Goal: Task Accomplishment & Management: Complete application form

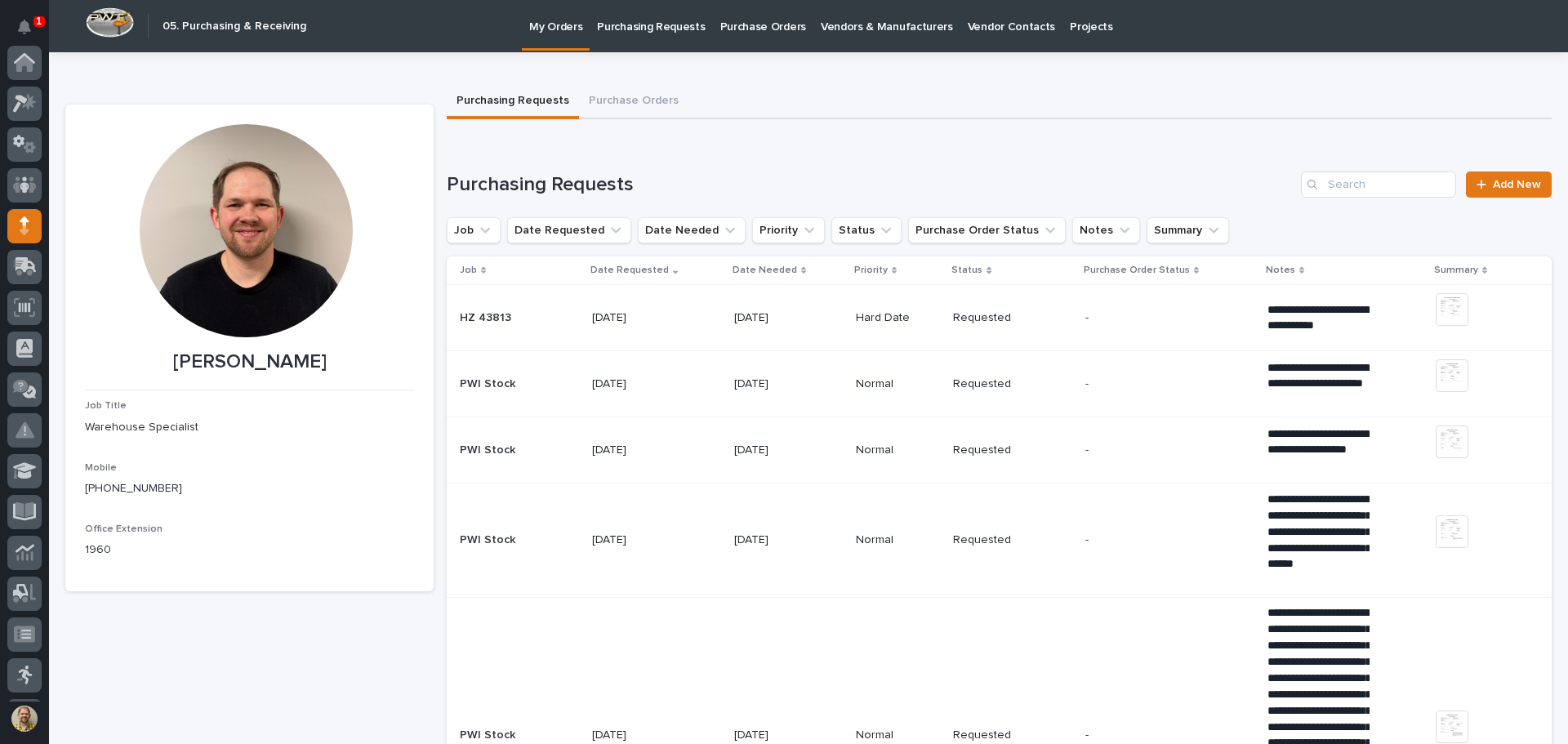
scroll to position [164, 0]
click at [1476, 189] on icon at bounding box center [1481, 185] width 10 height 11
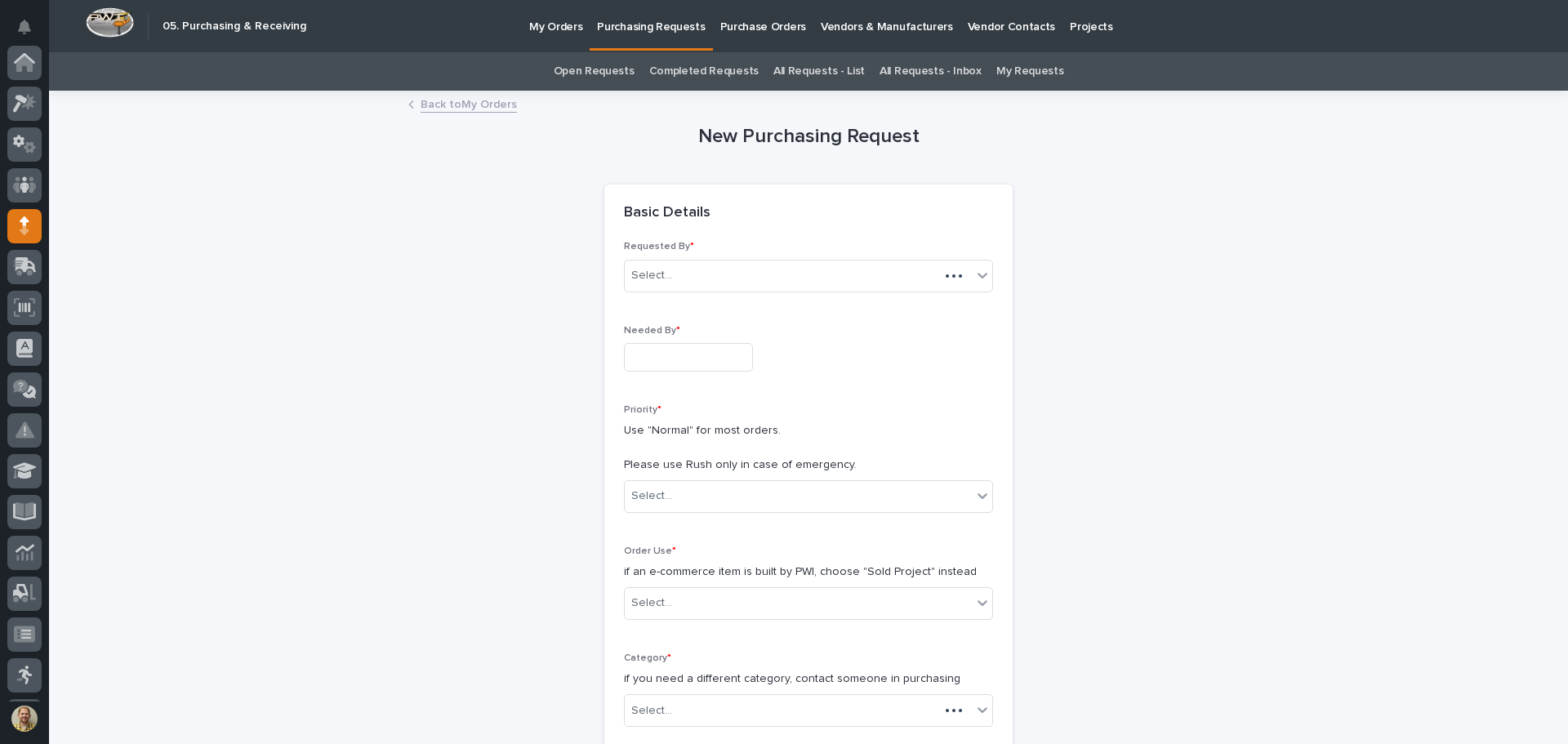
scroll to position [164, 0]
click at [647, 361] on input "text" at bounding box center [688, 357] width 129 height 29
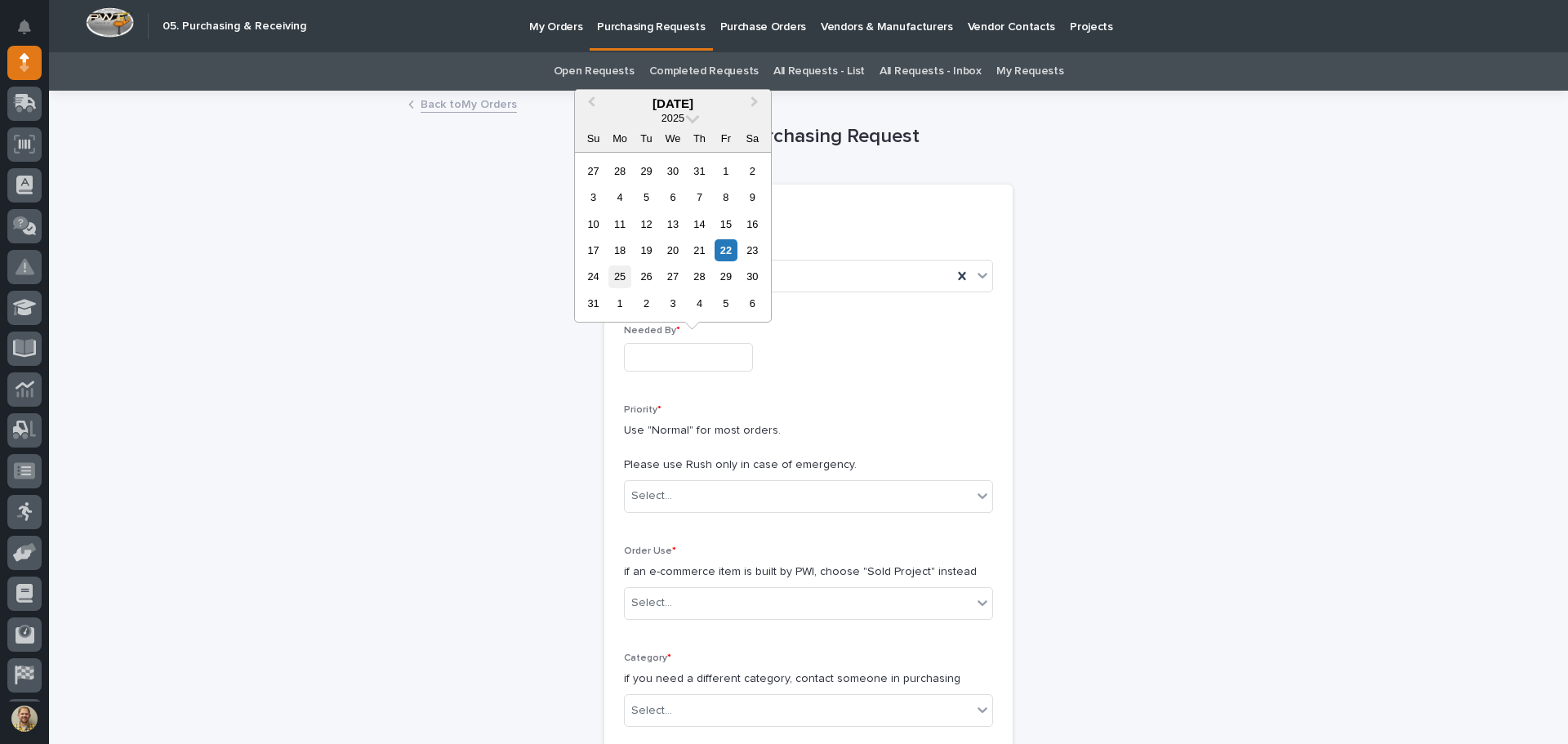
click at [619, 274] on div "25" at bounding box center [619, 277] width 22 height 22
type input "**********"
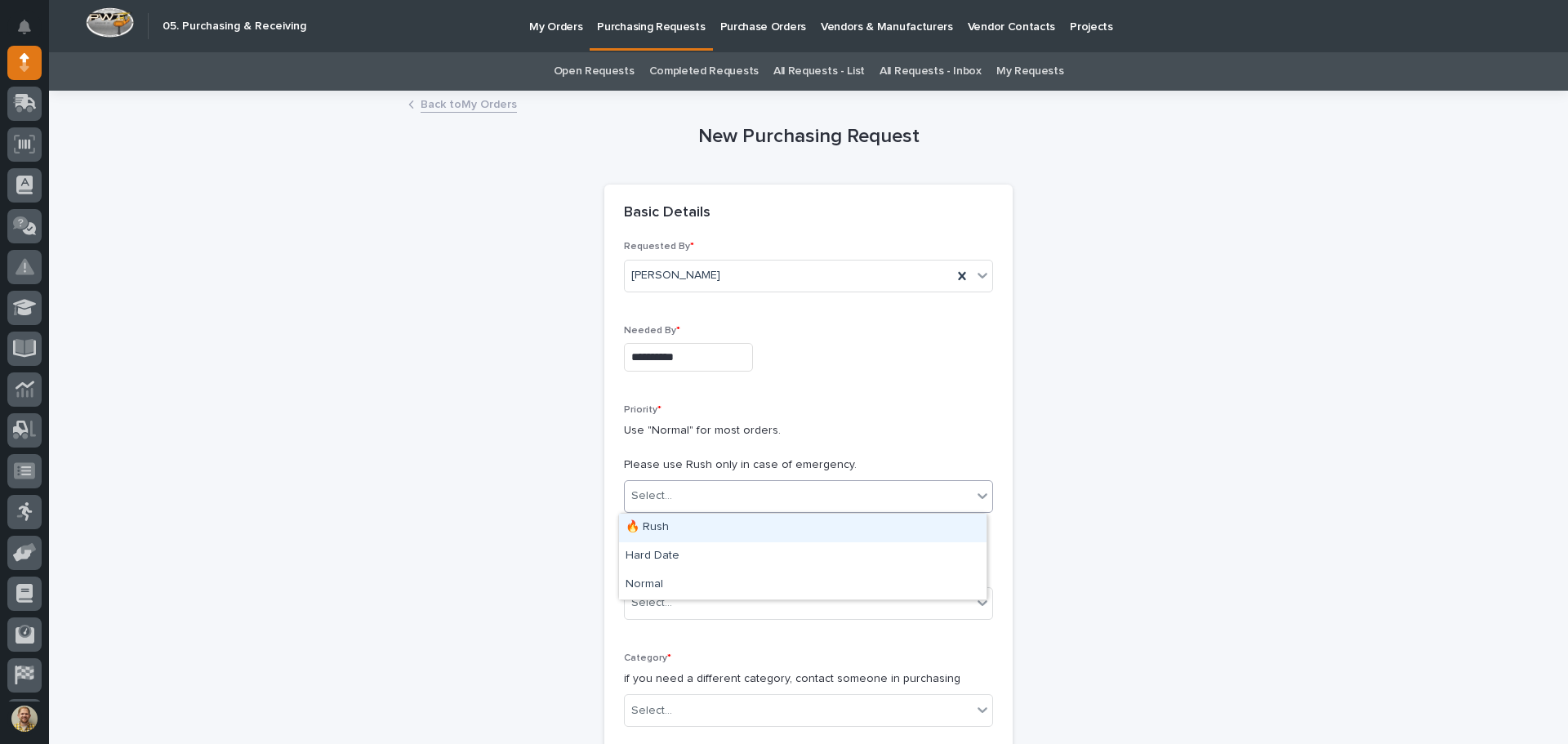
click at [669, 485] on div "Select..." at bounding box center [799, 496] width 347 height 27
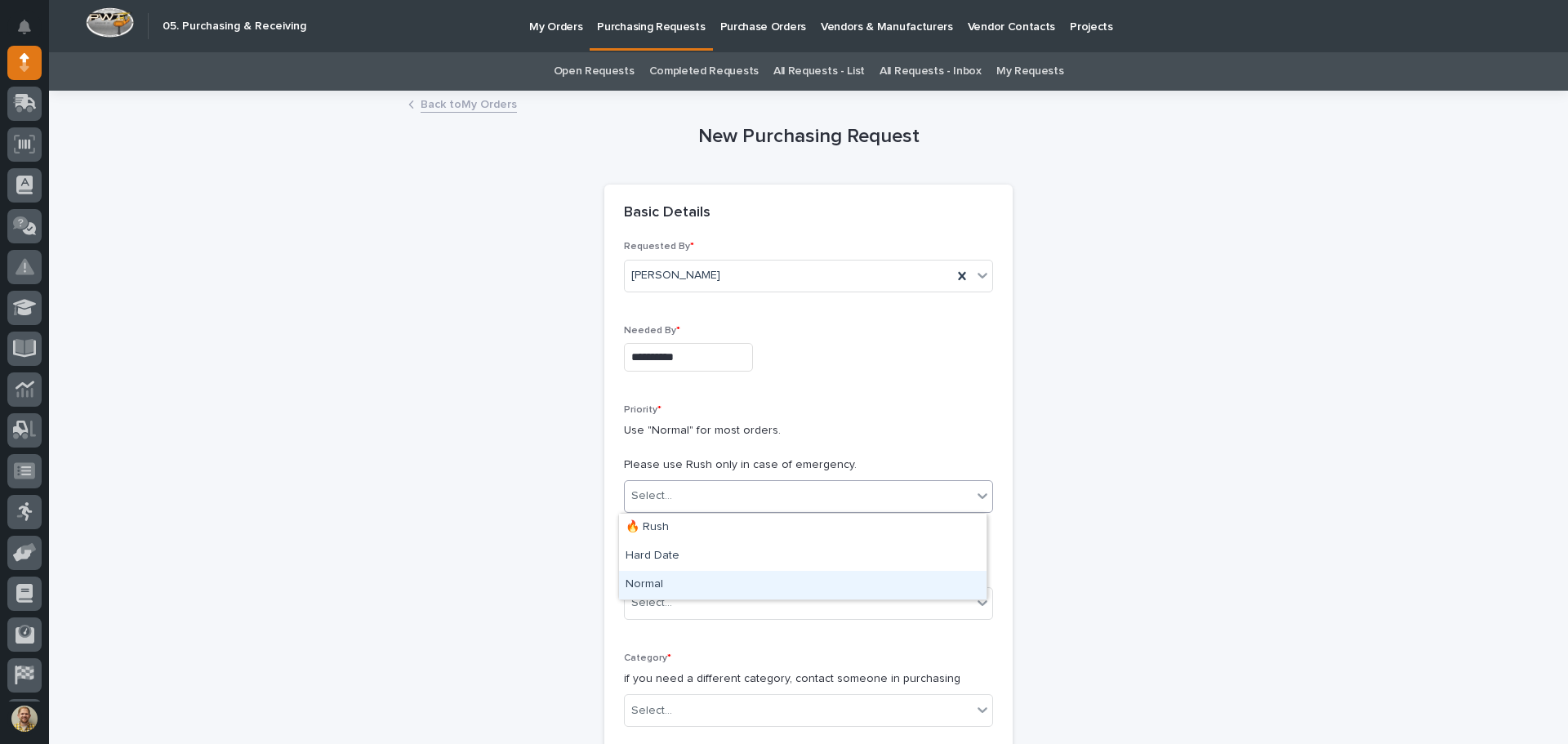
click at [655, 581] on div "Normal" at bounding box center [802, 585] width 368 height 29
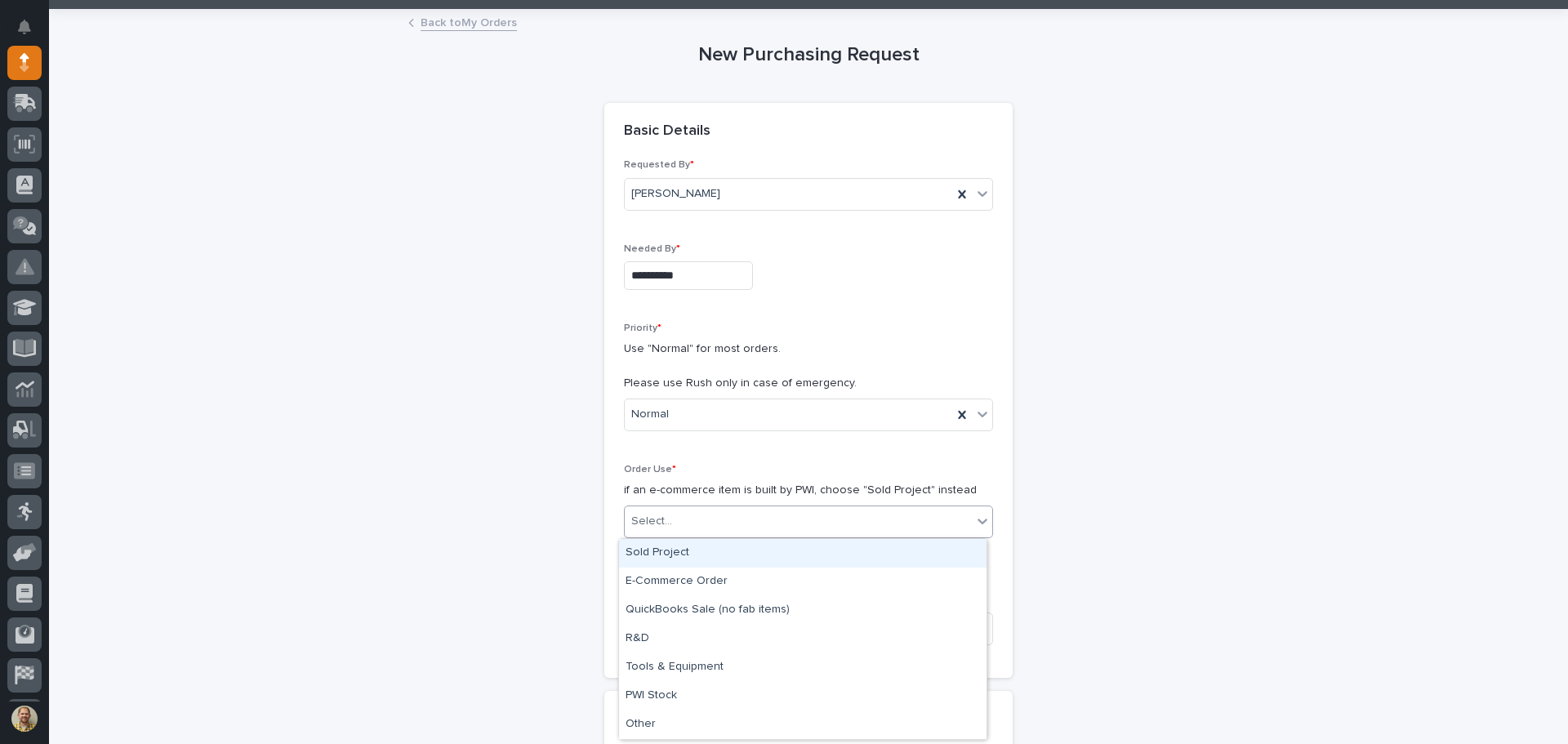
click at [685, 528] on div "Select..." at bounding box center [799, 521] width 347 height 27
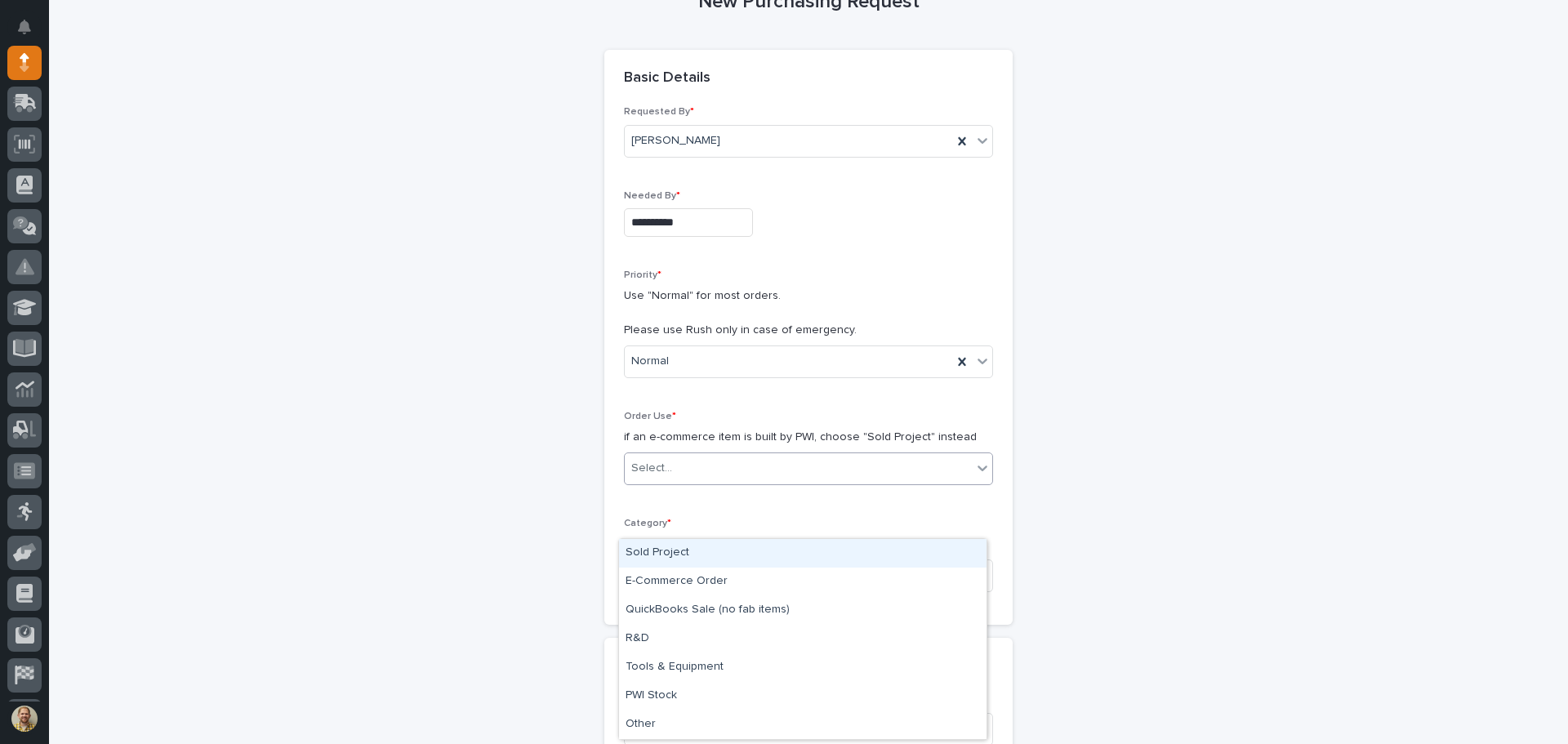
scroll to position [164, 0]
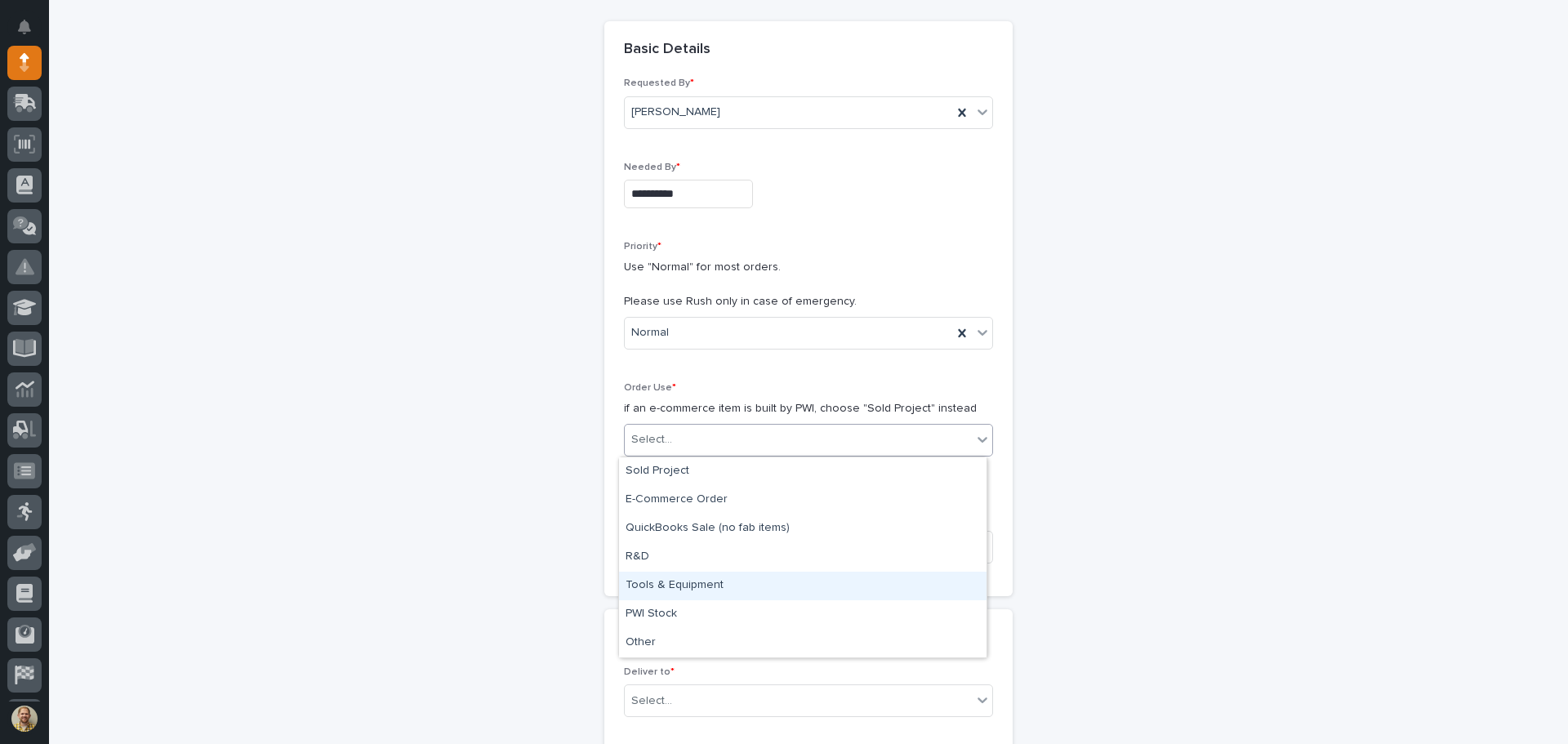
click at [673, 586] on div "Tools & Equipment" at bounding box center [802, 586] width 368 height 29
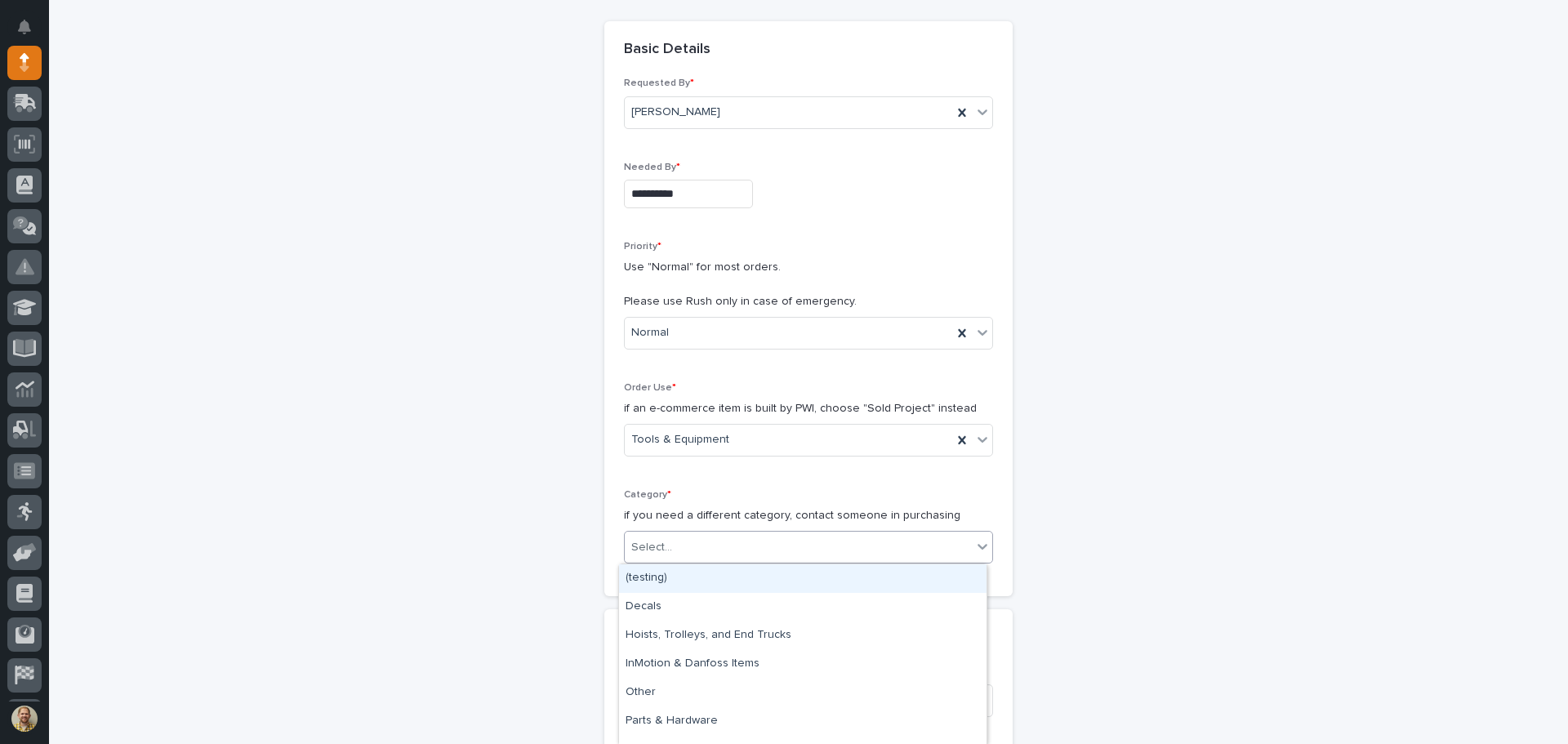
click at [691, 547] on div "Select..." at bounding box center [799, 547] width 347 height 27
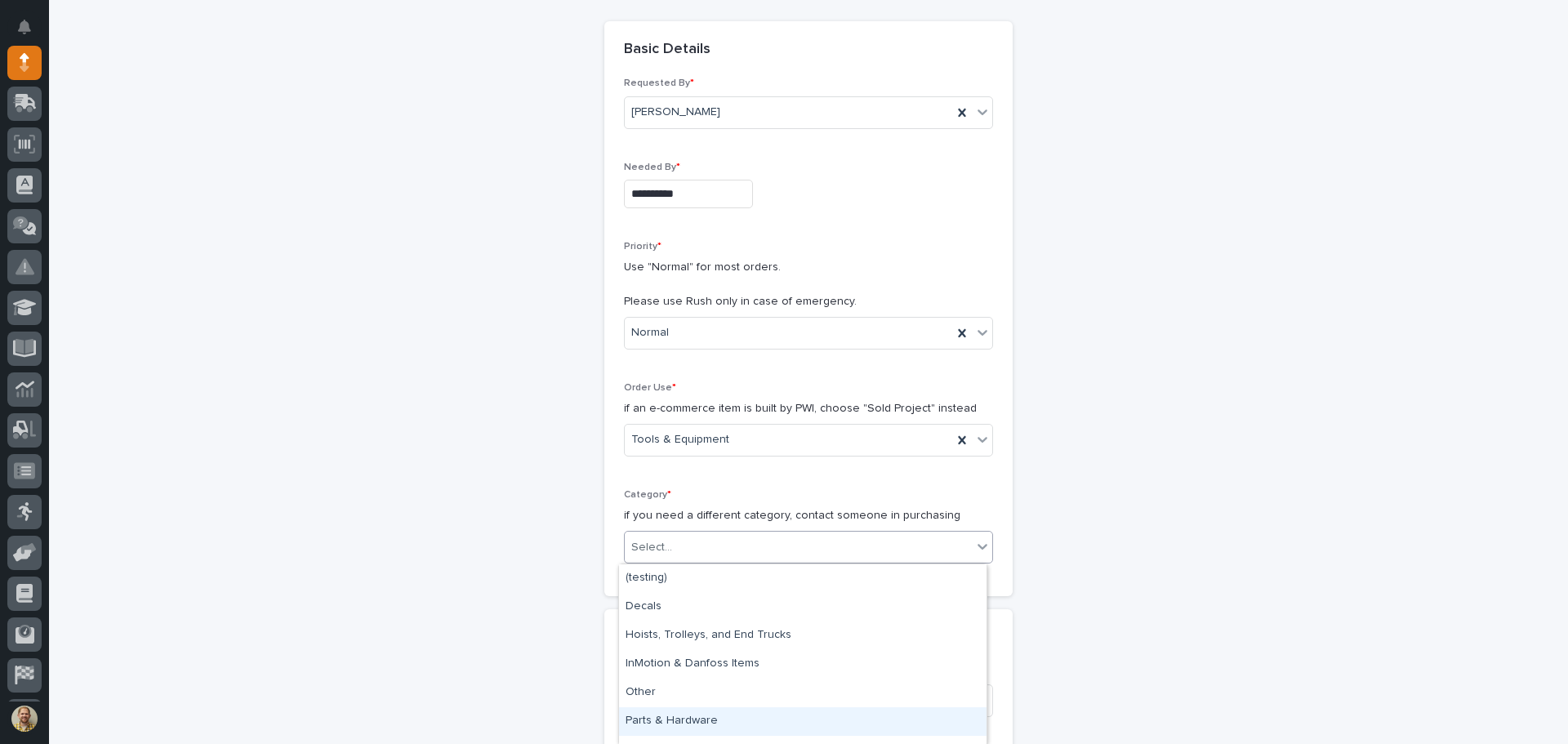
click at [680, 725] on div "Parts & Hardware" at bounding box center [802, 721] width 368 height 29
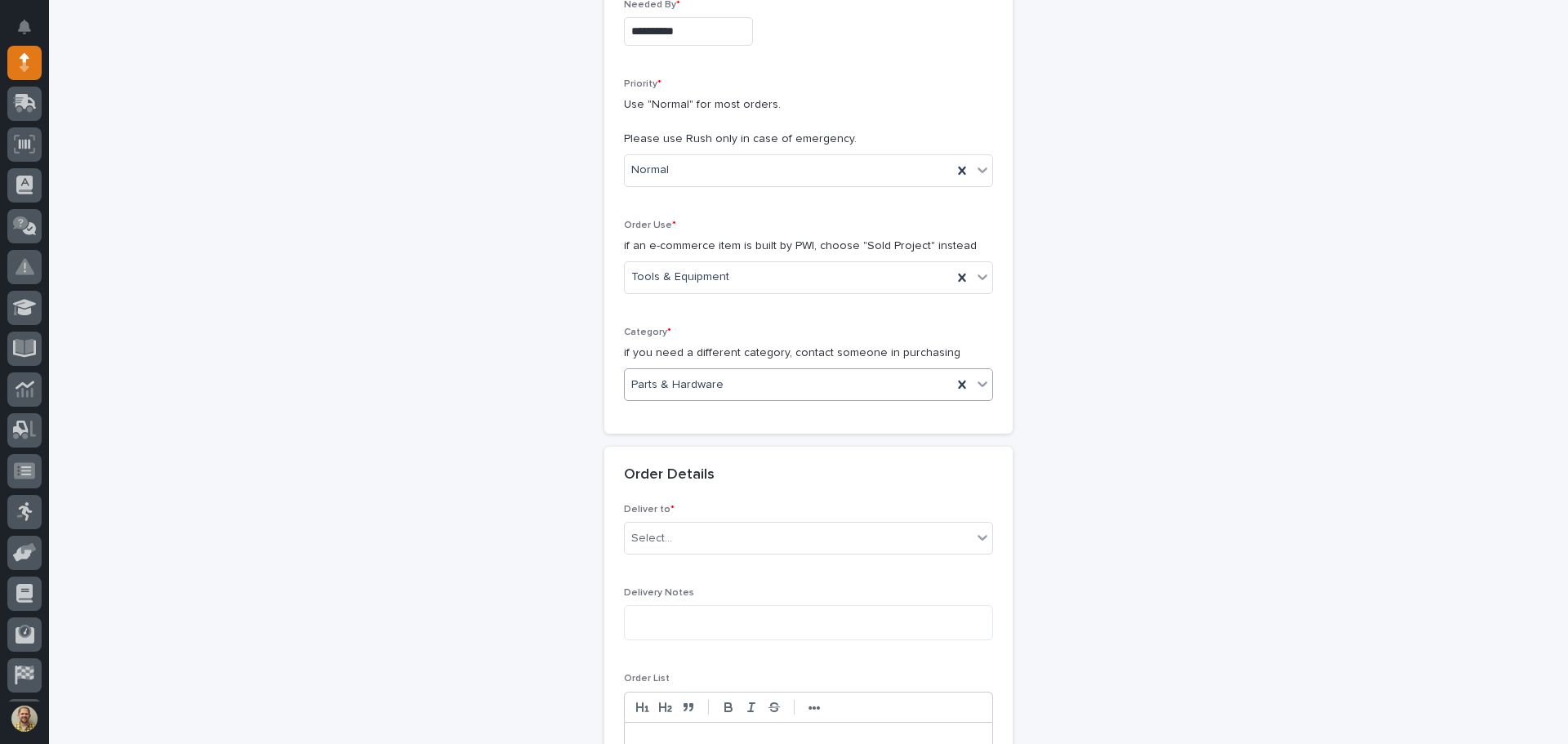
scroll to position [326, 0]
click at [698, 531] on div "Select..." at bounding box center [799, 537] width 347 height 27
click at [676, 567] on div "PWI" at bounding box center [802, 568] width 368 height 29
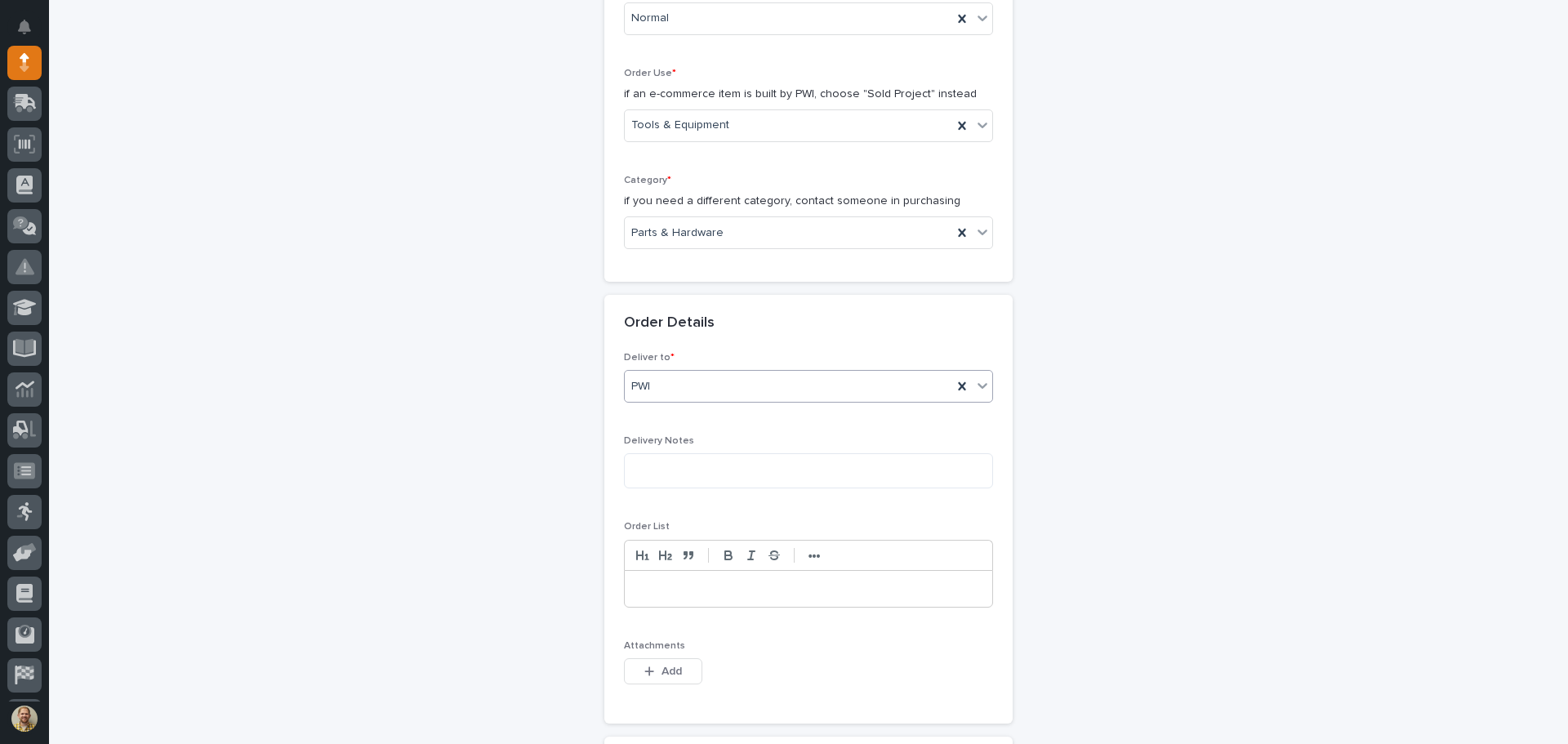
scroll to position [490, 0]
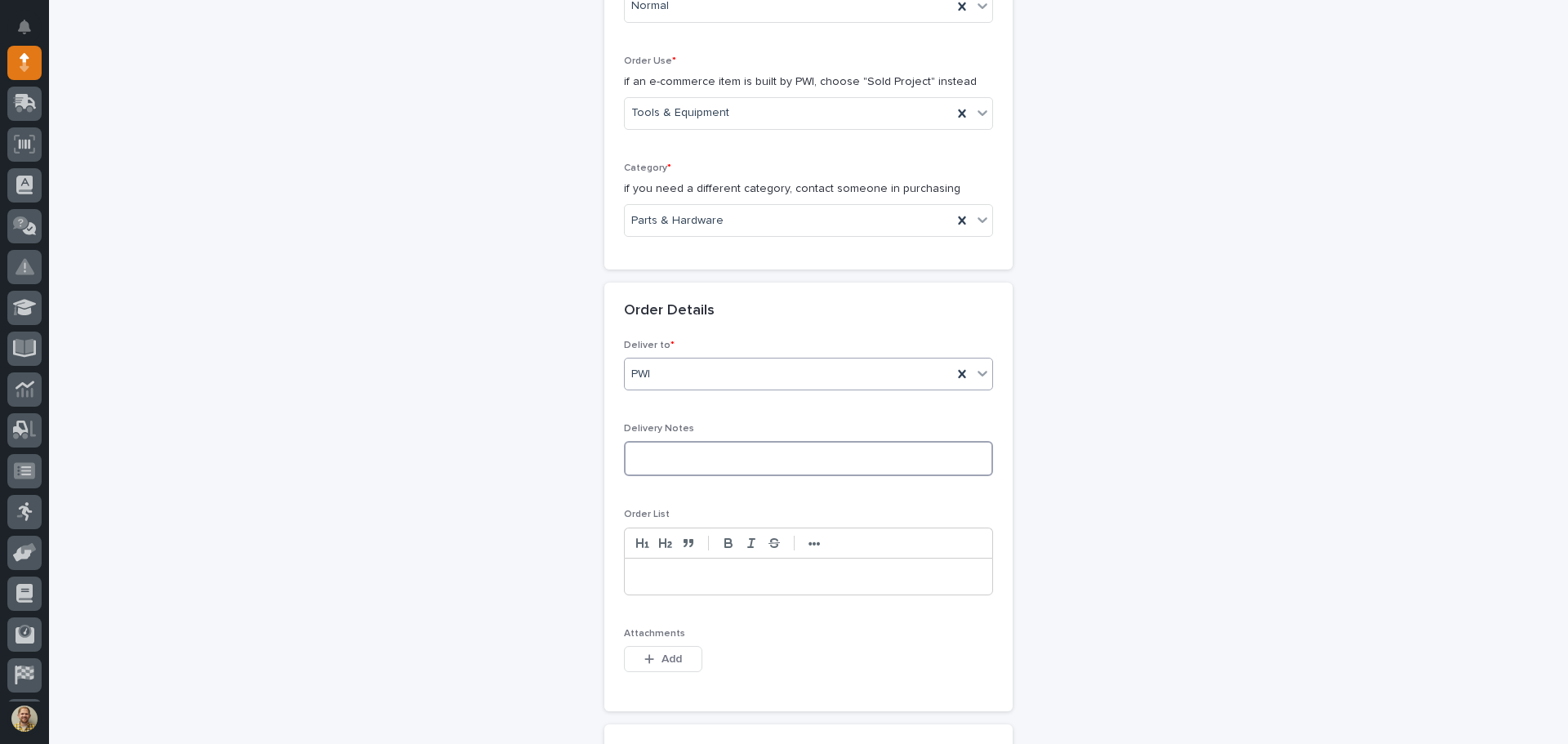
click at [680, 464] on textarea at bounding box center [809, 459] width 369 height 35
type textarea "**********"
click at [744, 574] on p at bounding box center [808, 577] width 343 height 17
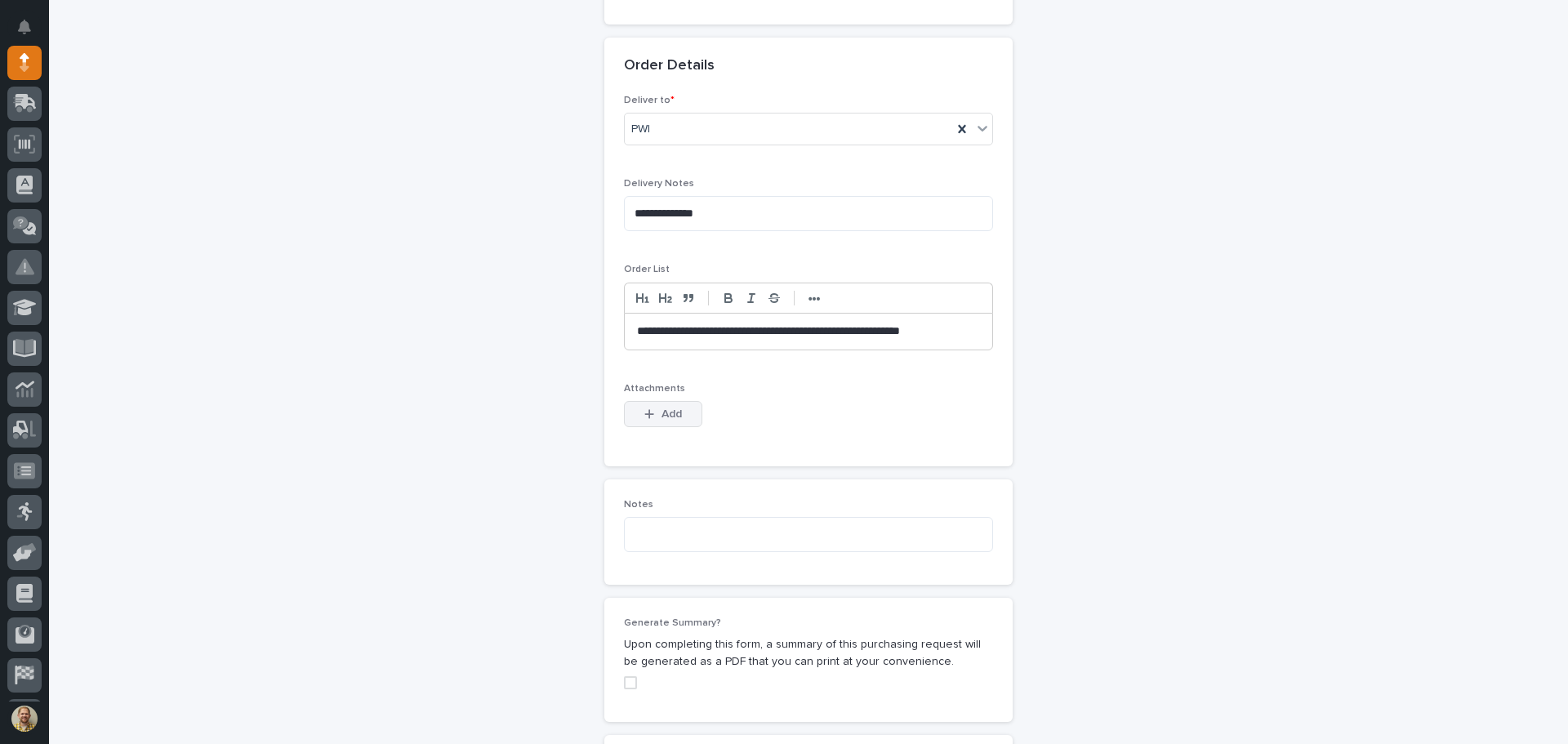
click at [665, 418] on span "Add" at bounding box center [672, 414] width 20 height 15
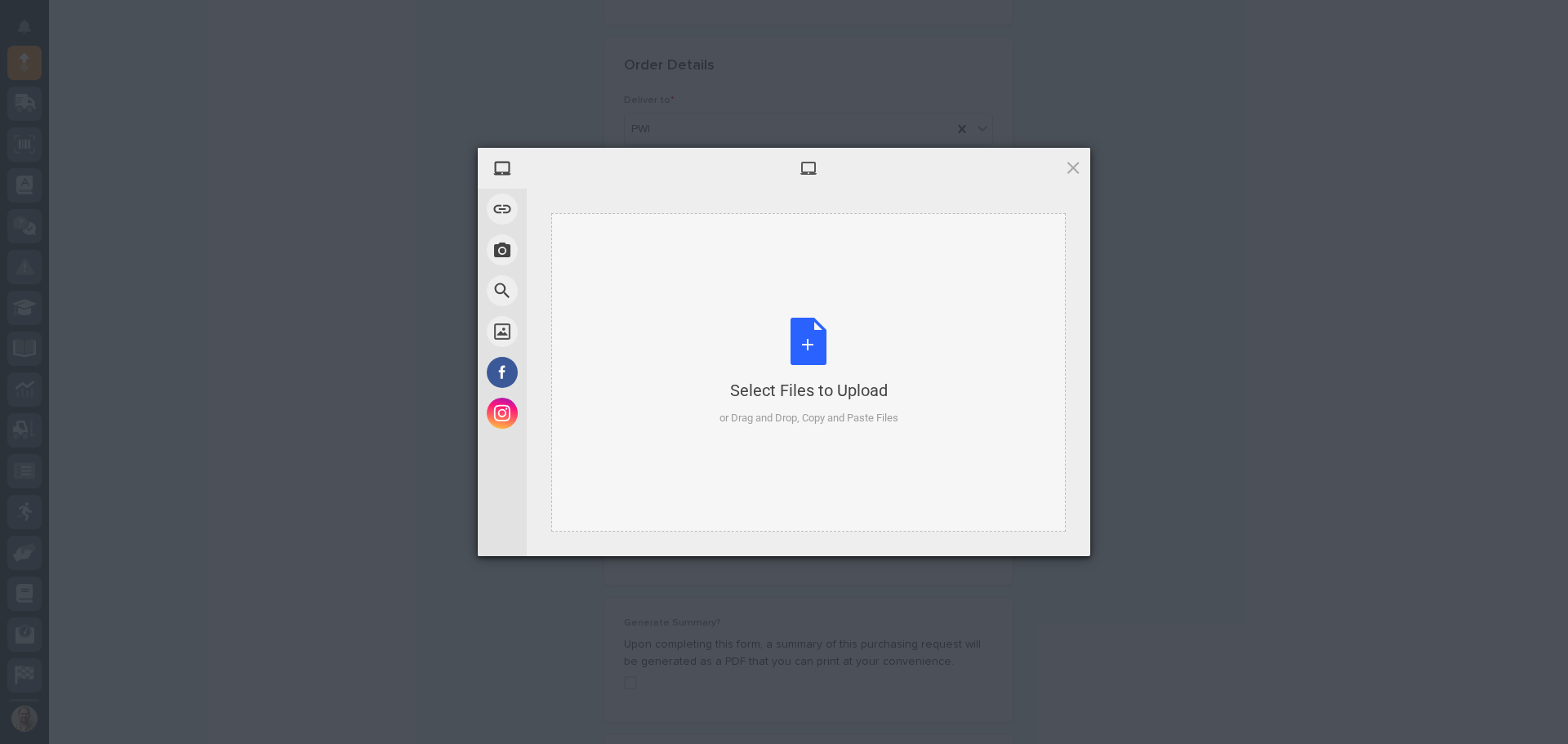
click at [586, 253] on div "Select Files to Upload or Drag and Drop, Copy and Paste Files" at bounding box center [809, 372] width 515 height 318
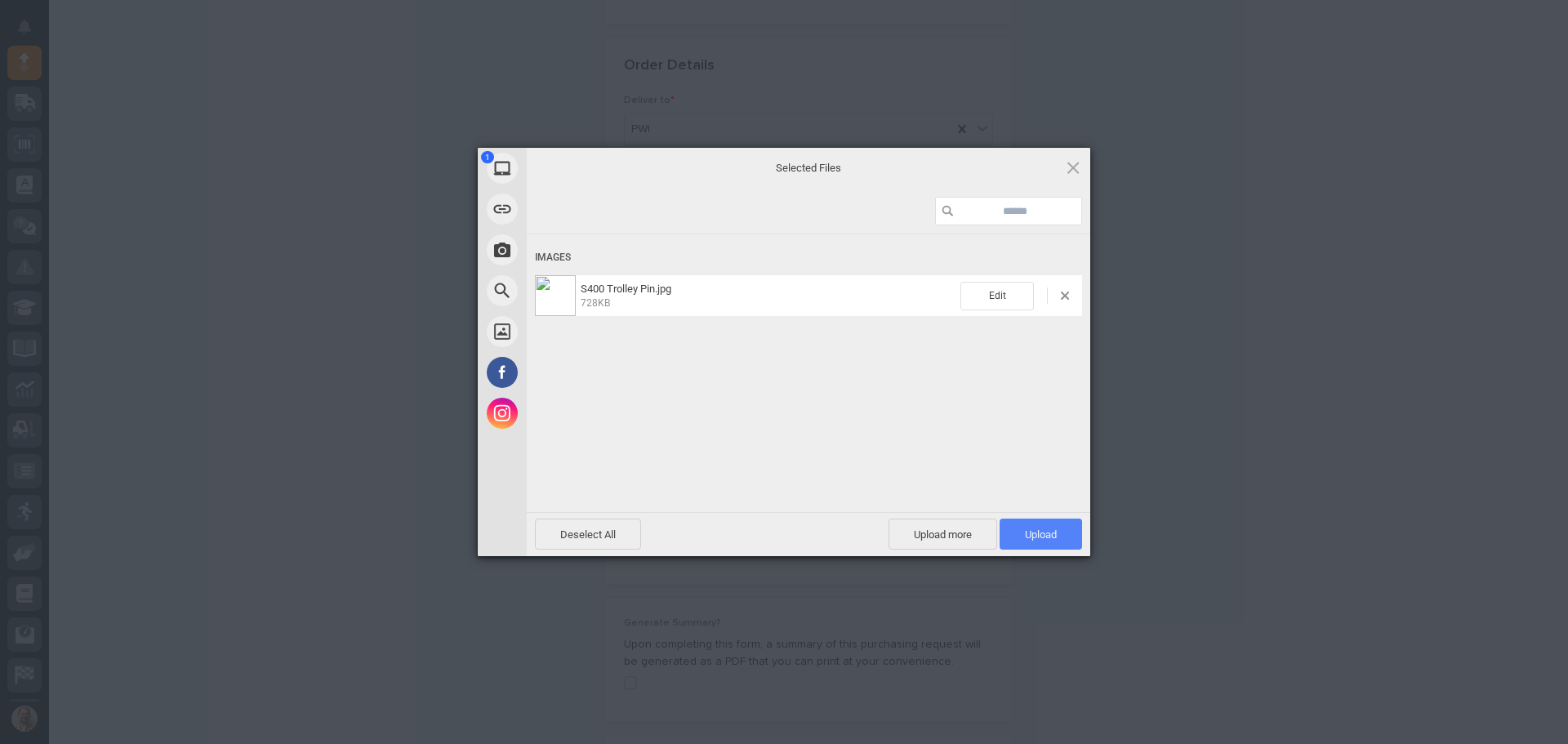
click at [1053, 529] on span "Upload 1" at bounding box center [1040, 534] width 32 height 12
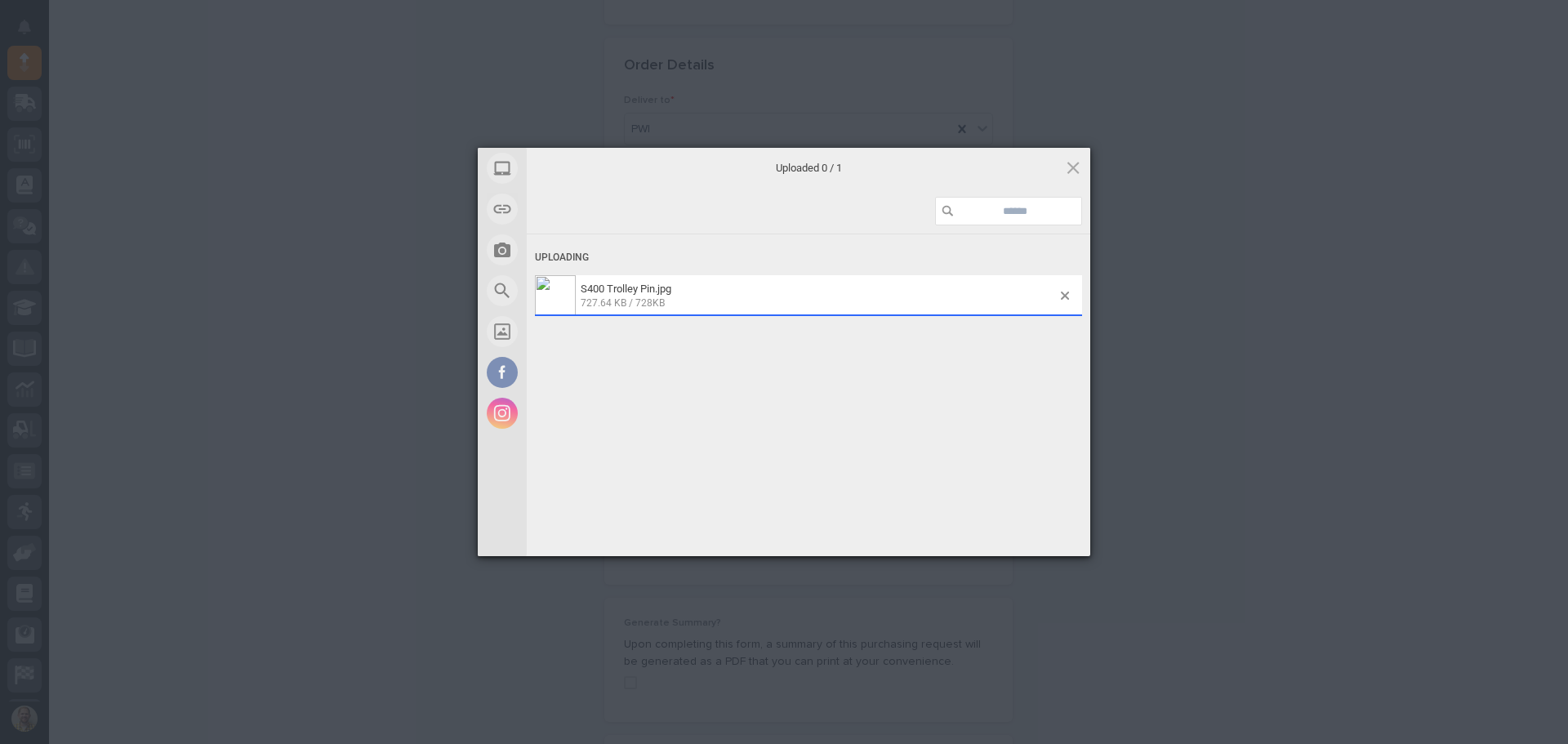
scroll to position [764, 0]
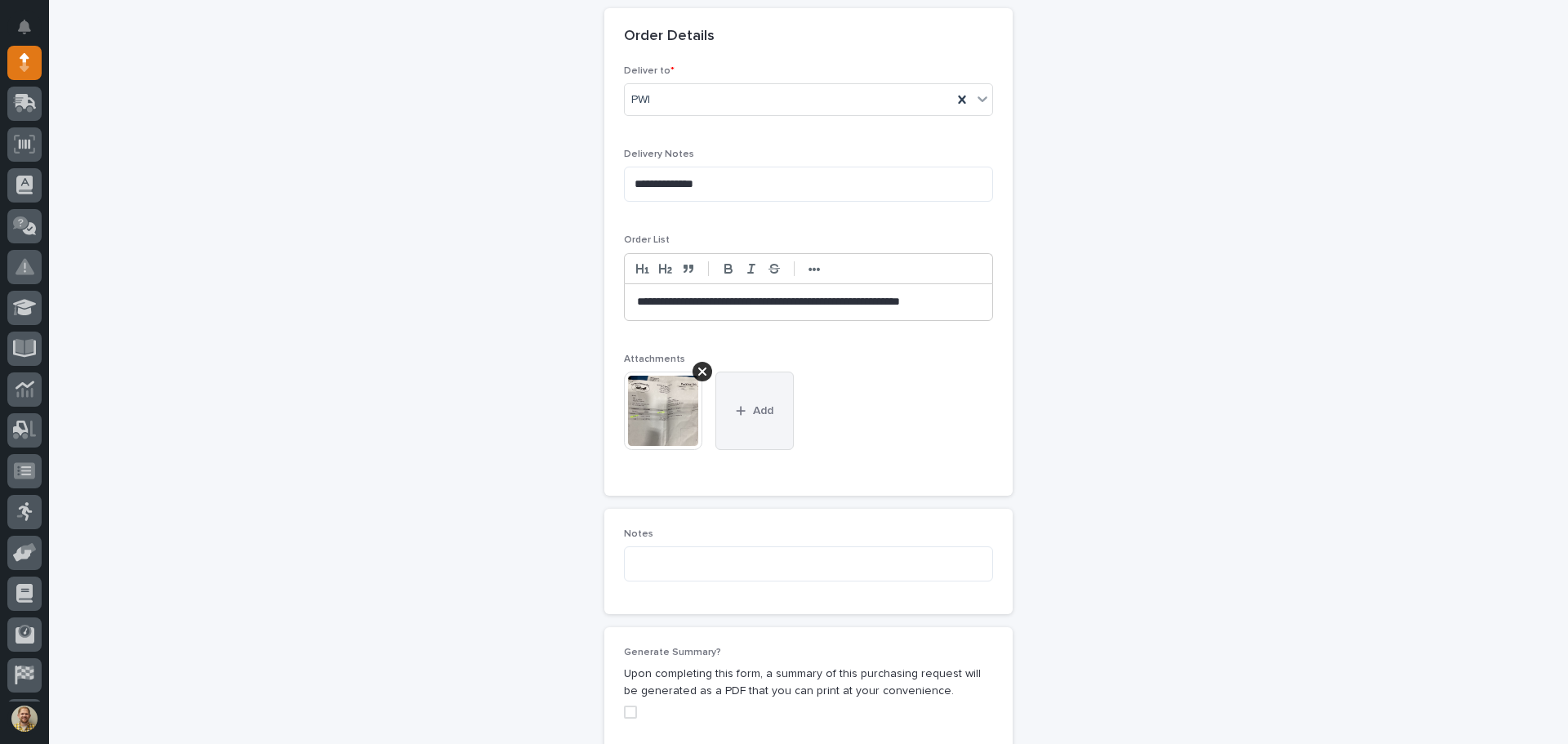
click at [771, 424] on button "Add" at bounding box center [754, 410] width 78 height 78
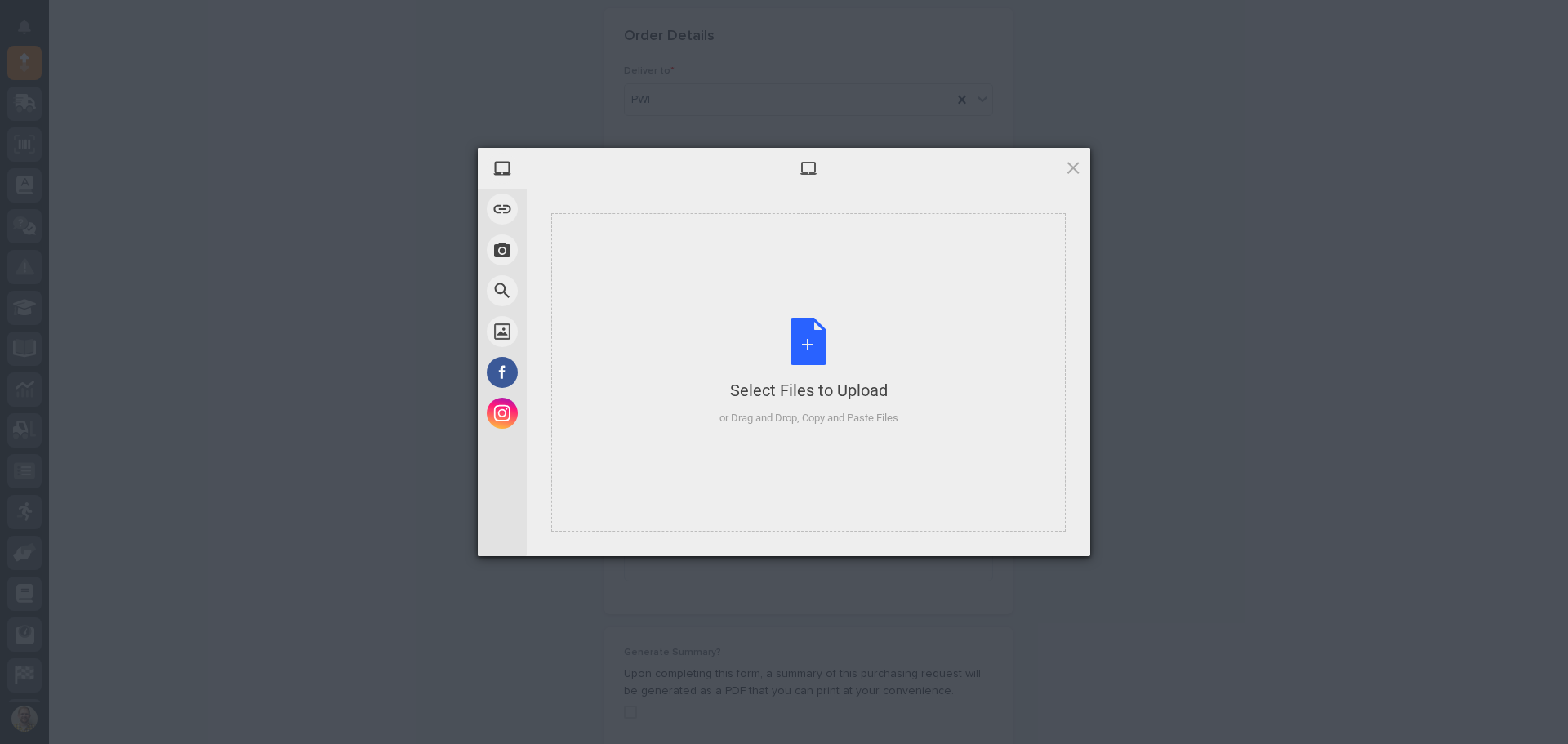
click at [771, 424] on div "or Drag and Drop, Copy and Paste Files" at bounding box center [809, 418] width 179 height 17
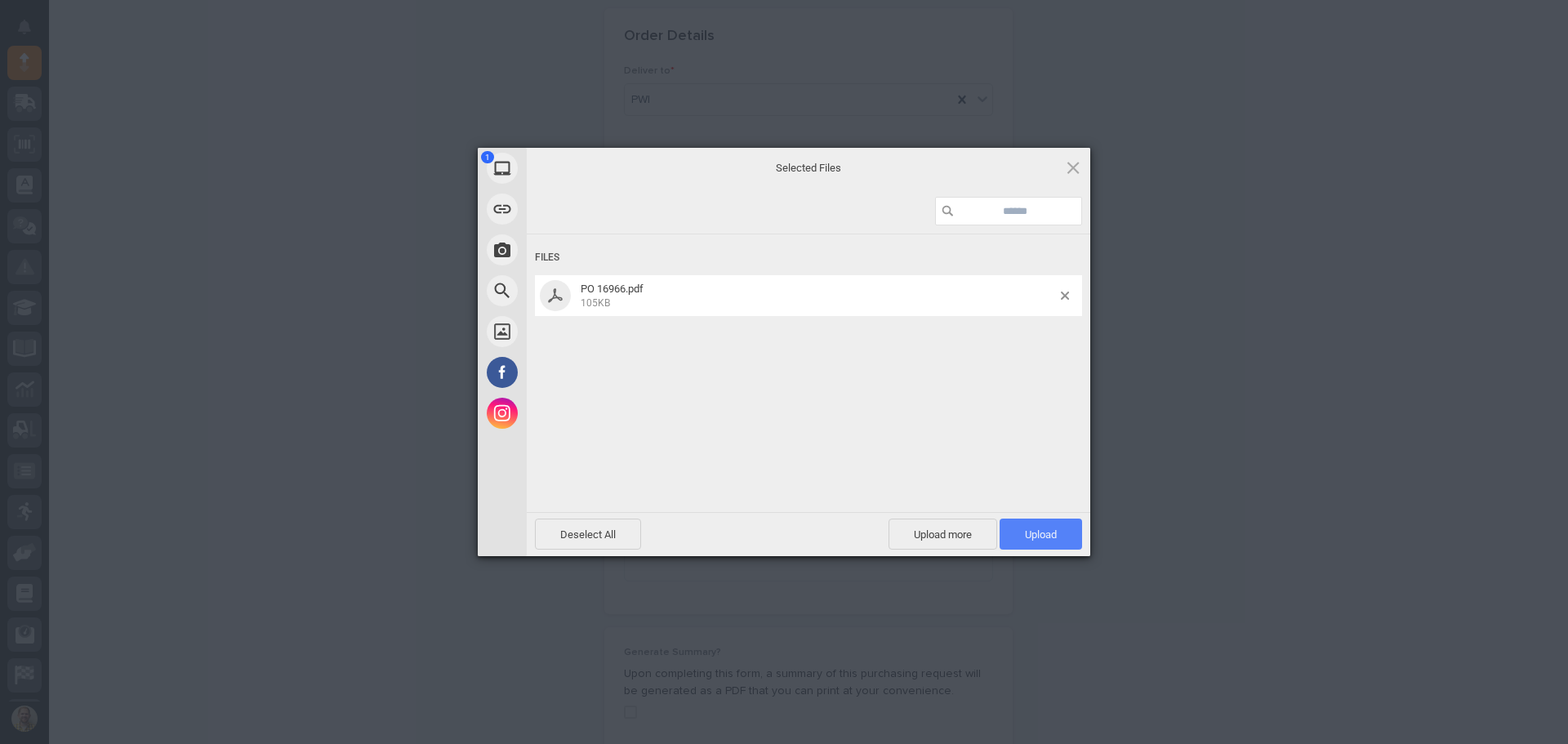
click at [1037, 543] on span "Upload 1" at bounding box center [1040, 534] width 83 height 31
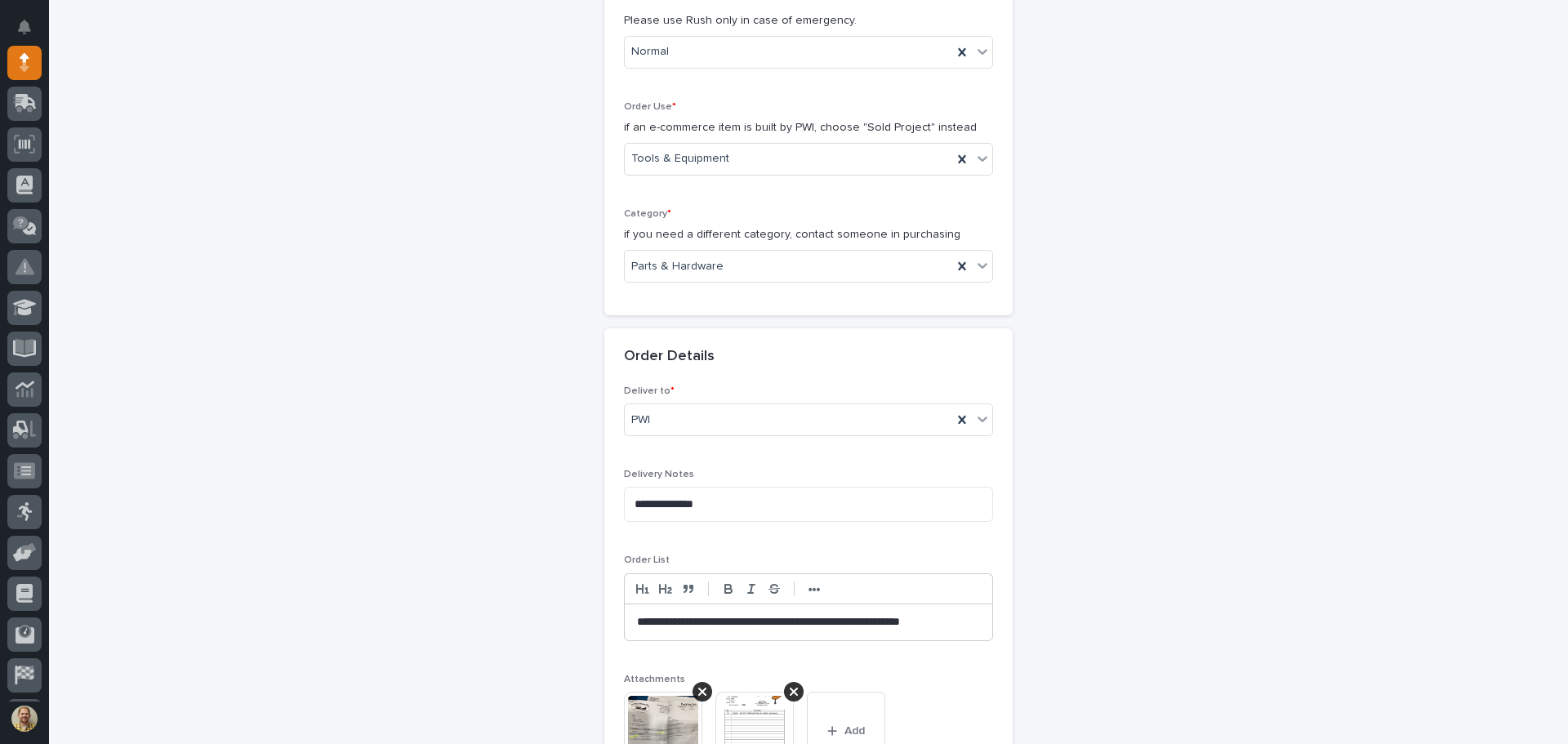
scroll to position [438, 0]
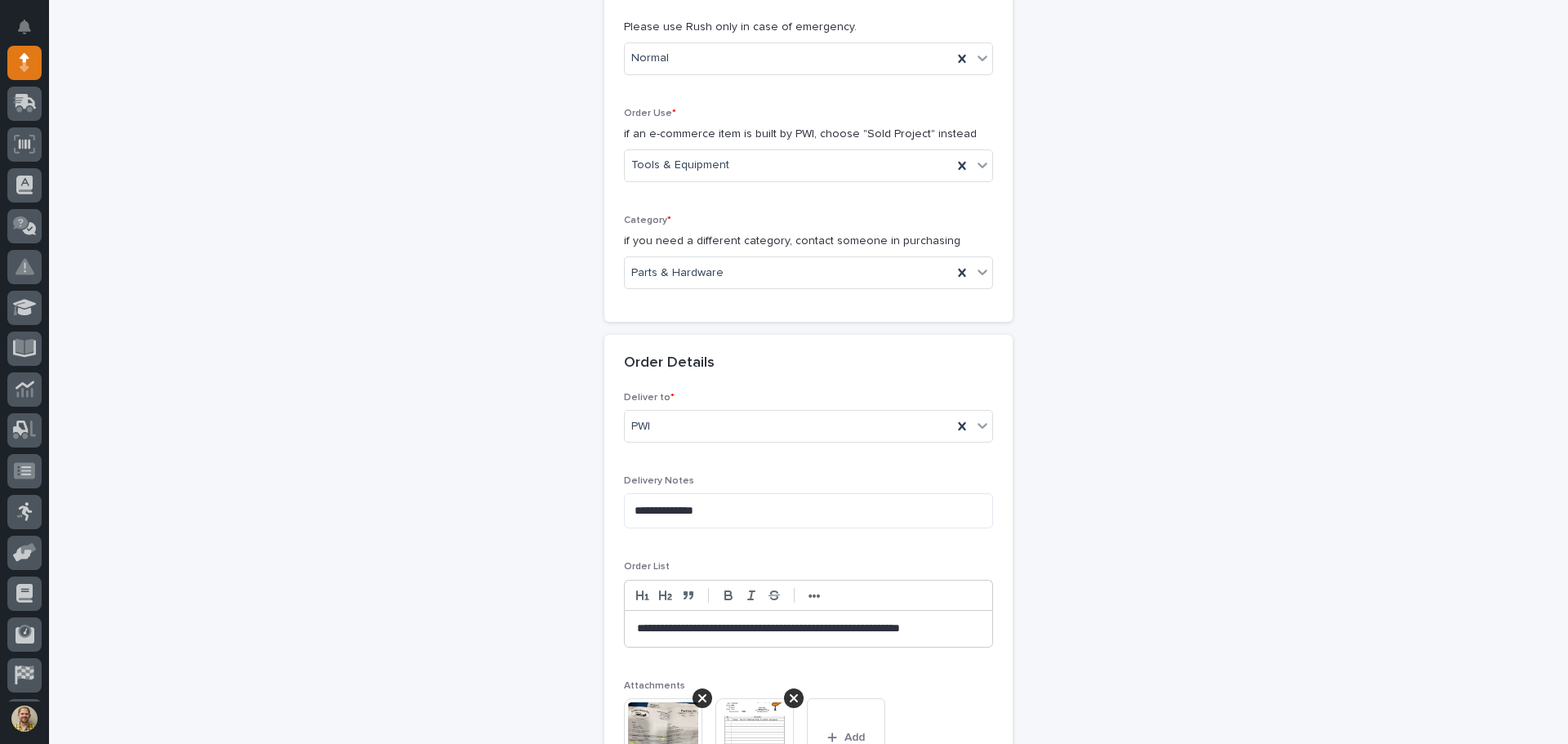
click at [977, 624] on div "**********" at bounding box center [809, 628] width 368 height 36
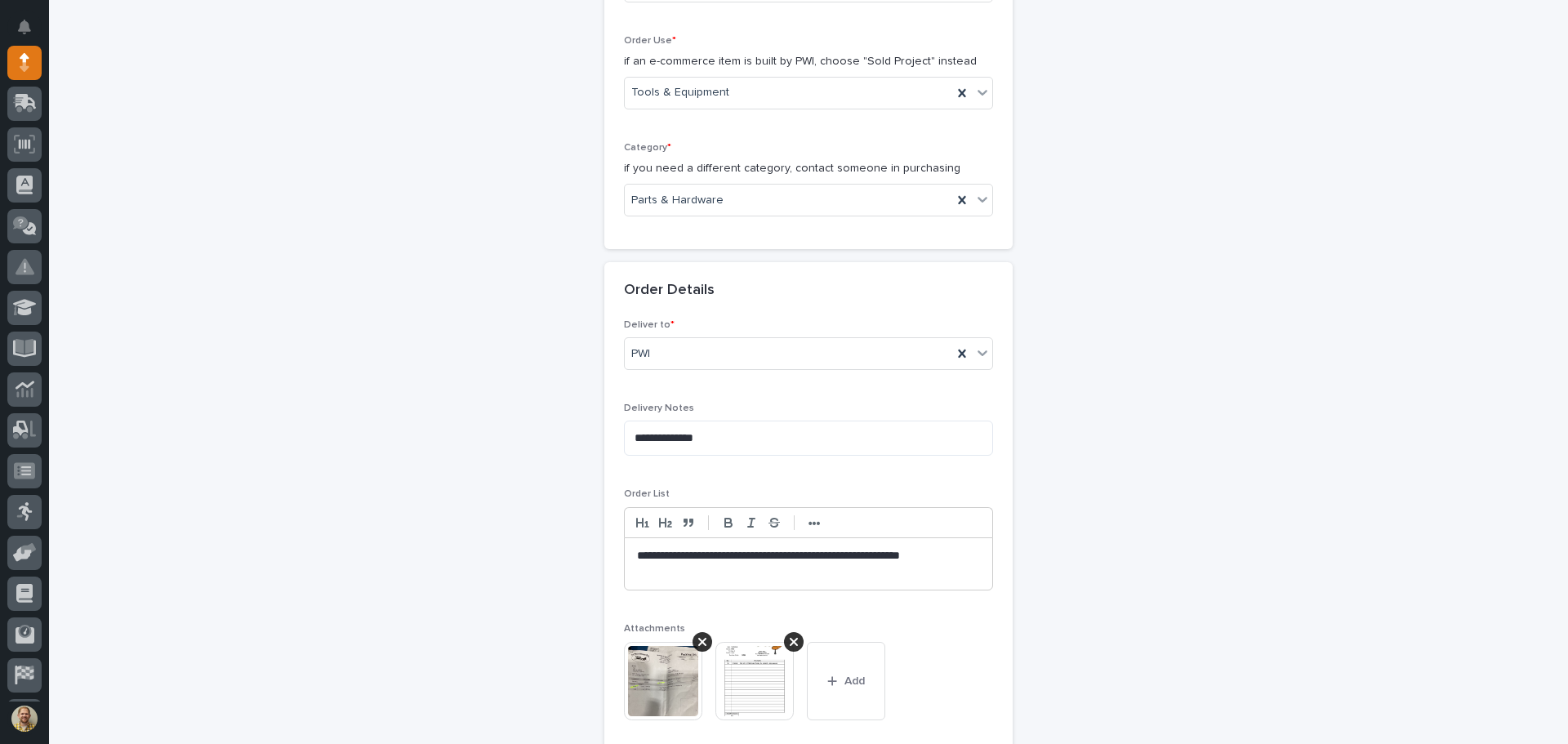
scroll to position [601, 0]
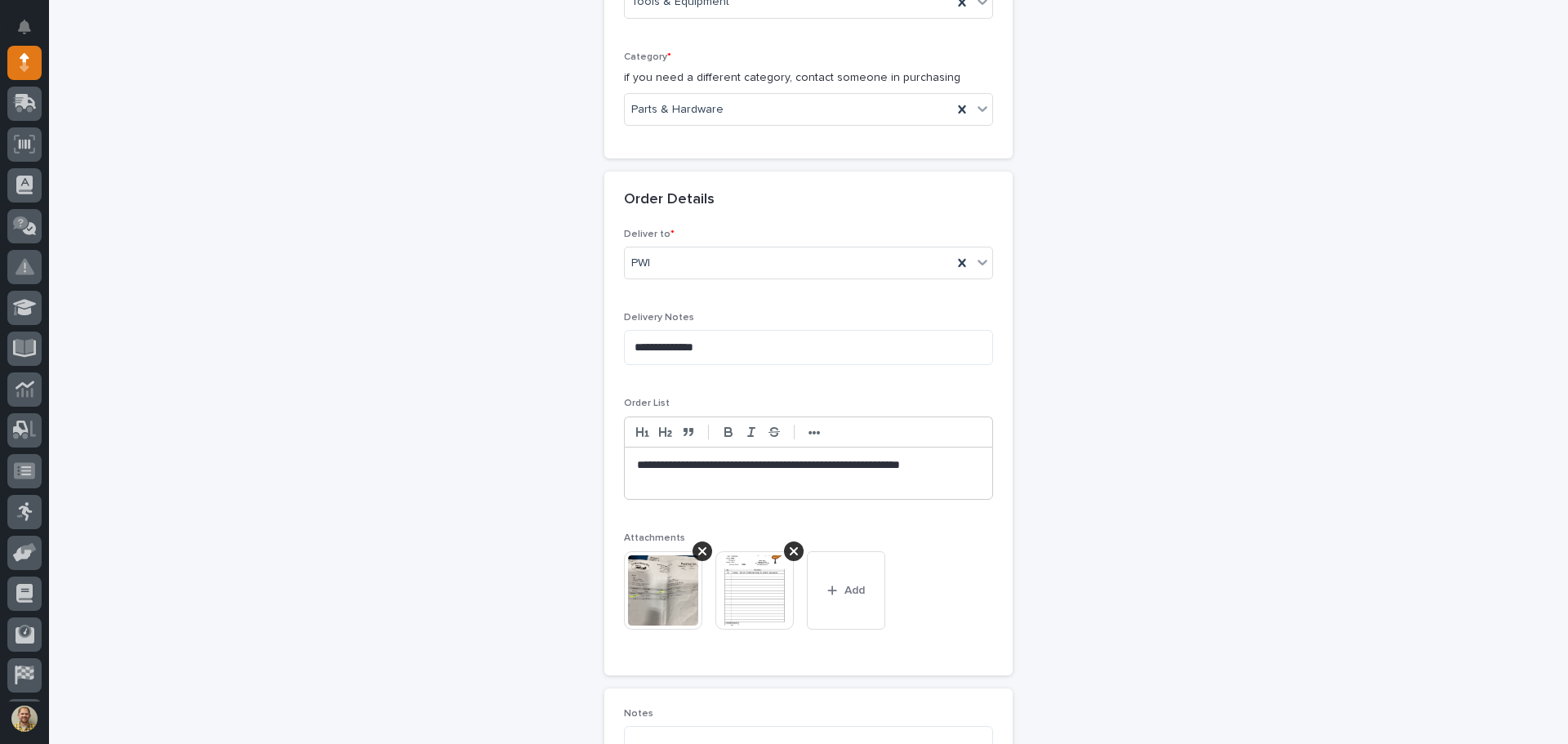
click at [1179, 447] on div "**********" at bounding box center [808, 362] width 1486 height 1742
click at [977, 465] on div "**********" at bounding box center [809, 474] width 368 height 52
click at [850, 591] on span "Add" at bounding box center [855, 590] width 20 height 15
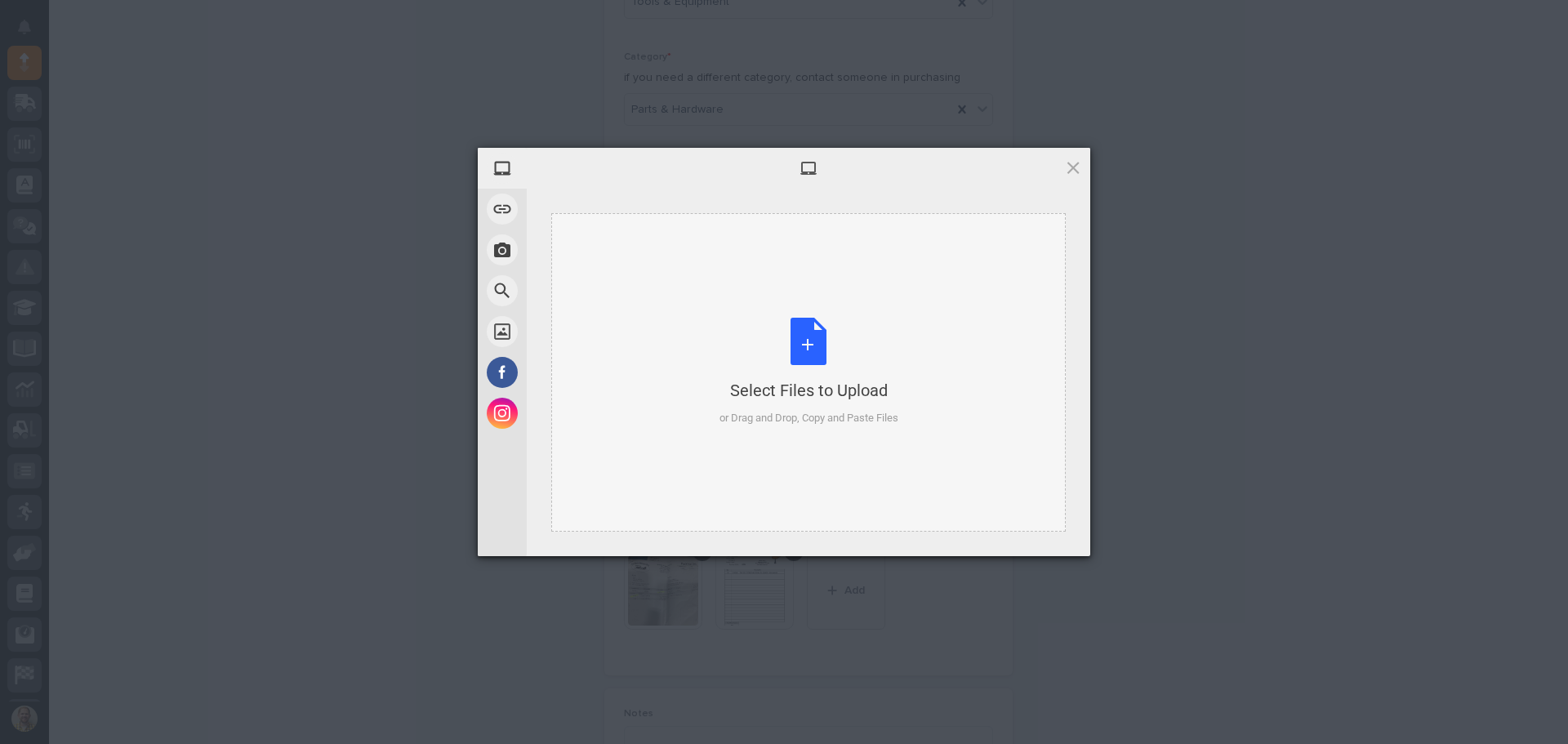
click at [820, 393] on div "Select Files to Upload" at bounding box center [809, 390] width 179 height 23
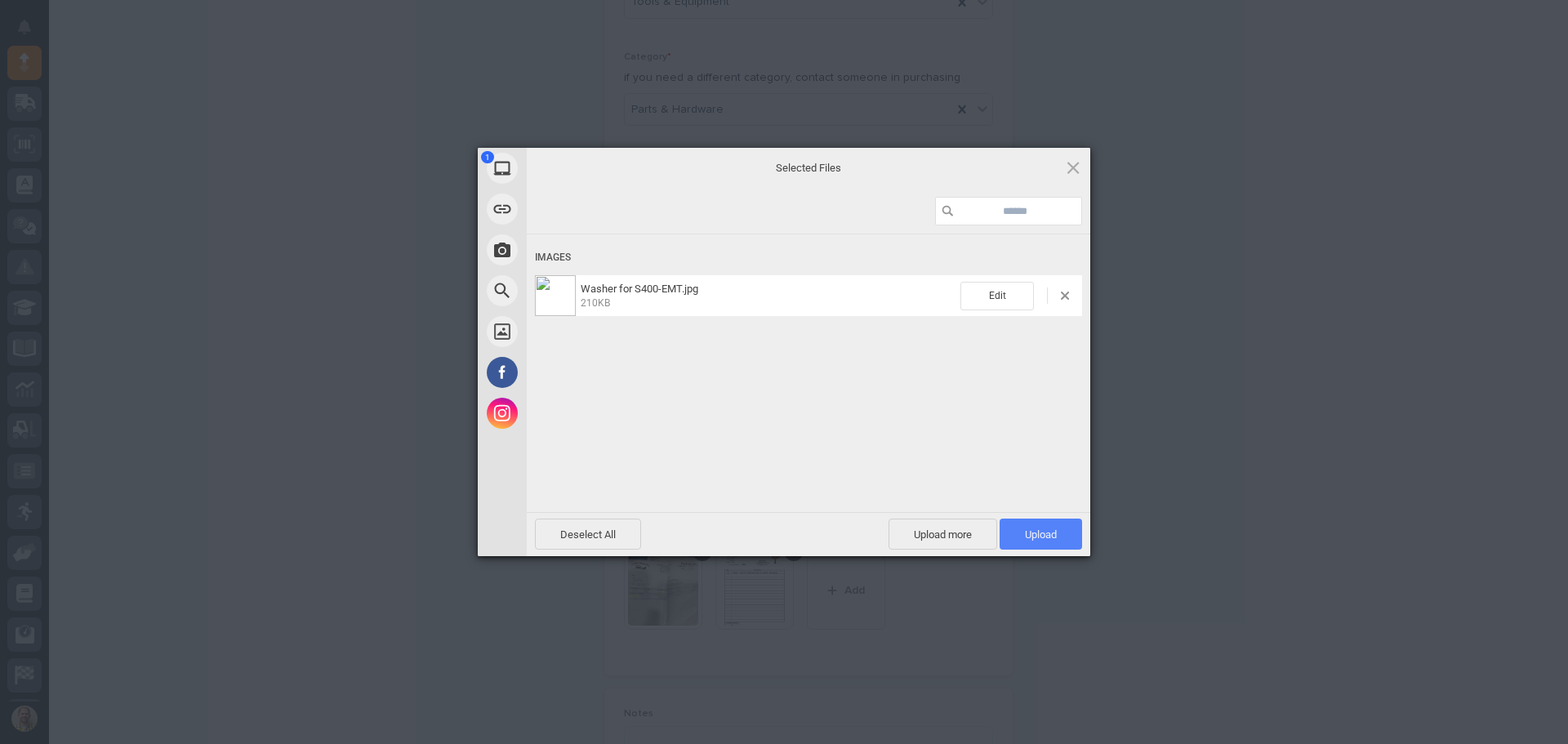
click at [1043, 534] on span "Upload 1" at bounding box center [1040, 534] width 32 height 12
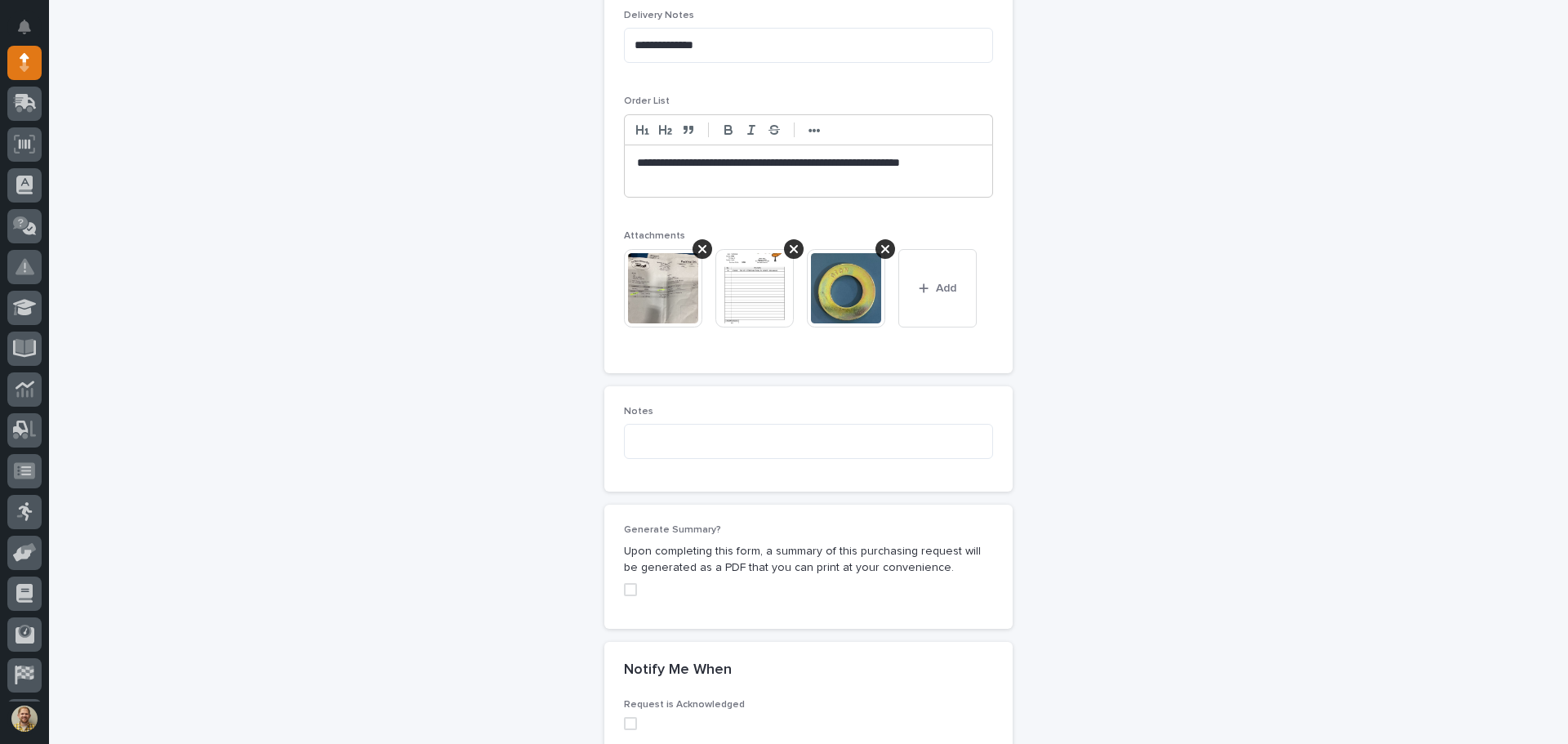
scroll to position [683, 0]
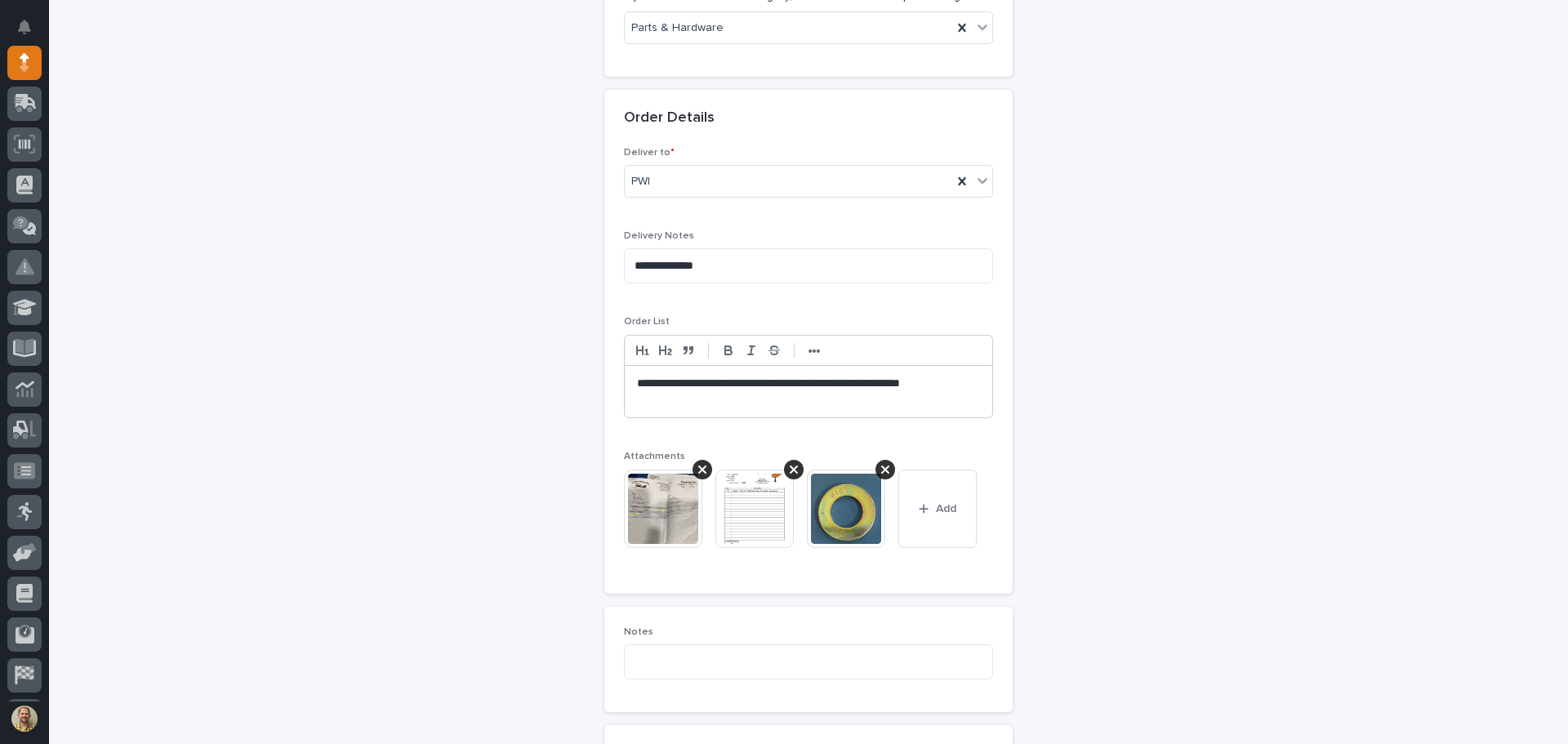
click at [967, 383] on p "**********" at bounding box center [808, 384] width 343 height 17
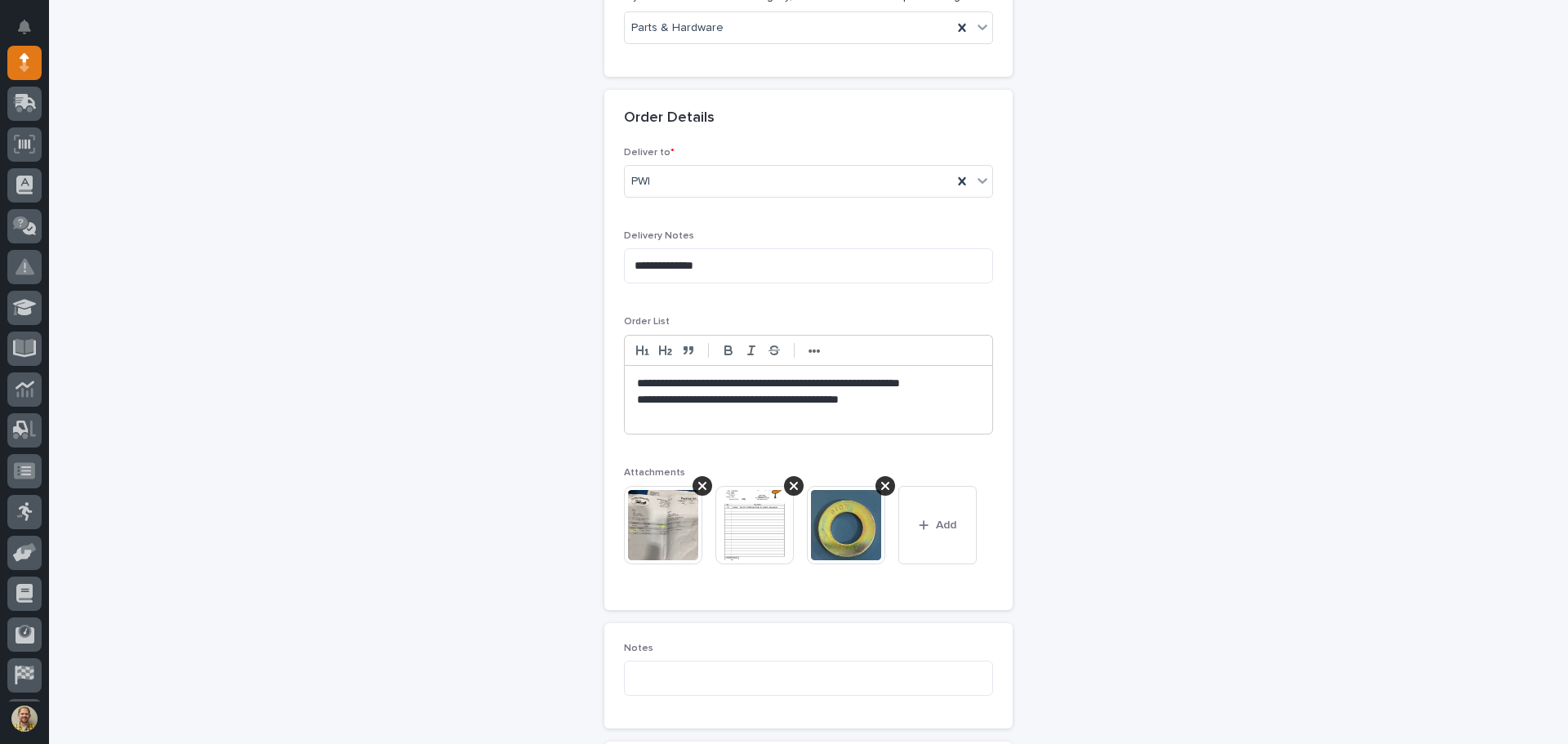
click at [899, 403] on p "**********" at bounding box center [808, 400] width 343 height 17
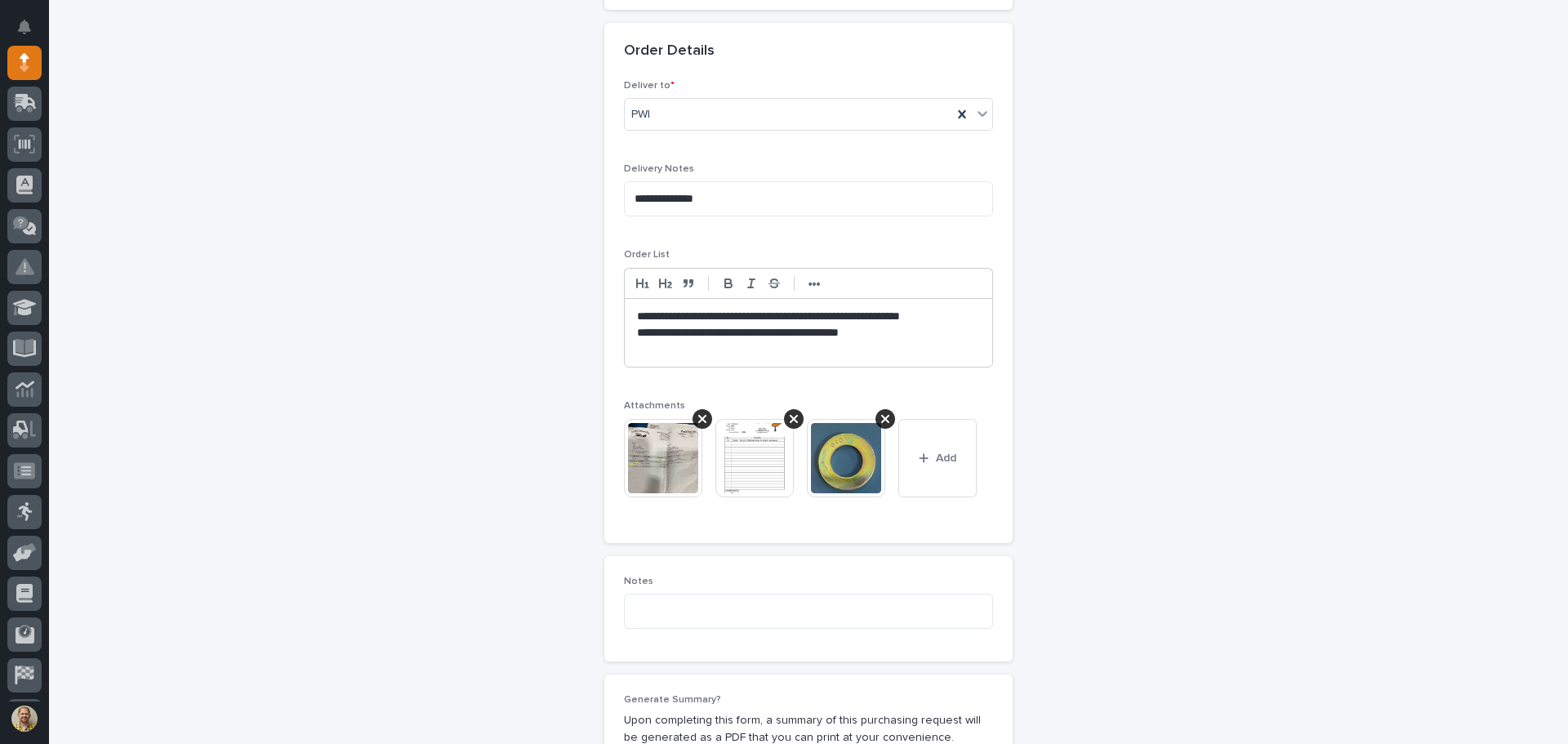
scroll to position [846, 0]
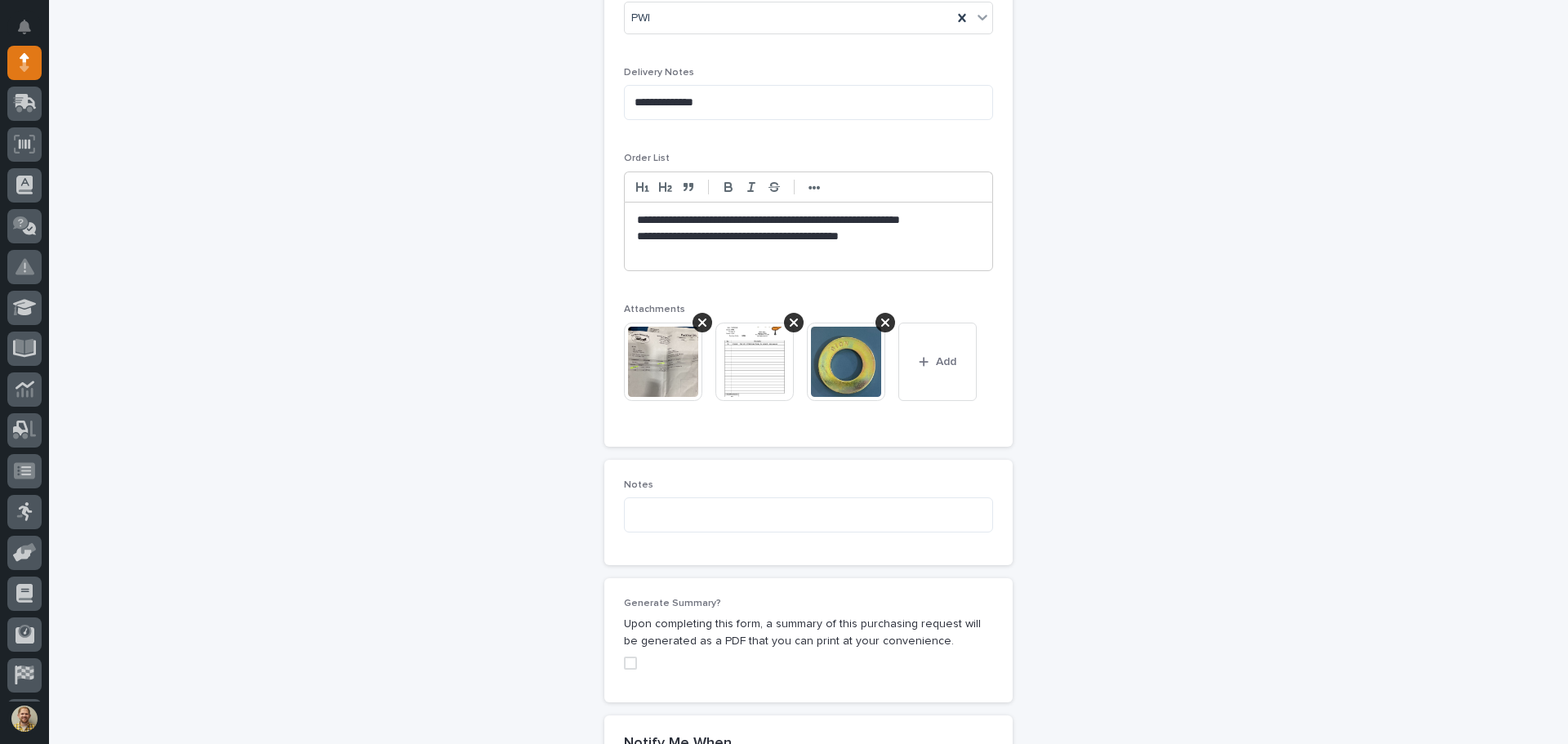
click at [630, 231] on div "**********" at bounding box center [809, 236] width 368 height 69
click at [630, 221] on div "**********" at bounding box center [809, 236] width 368 height 69
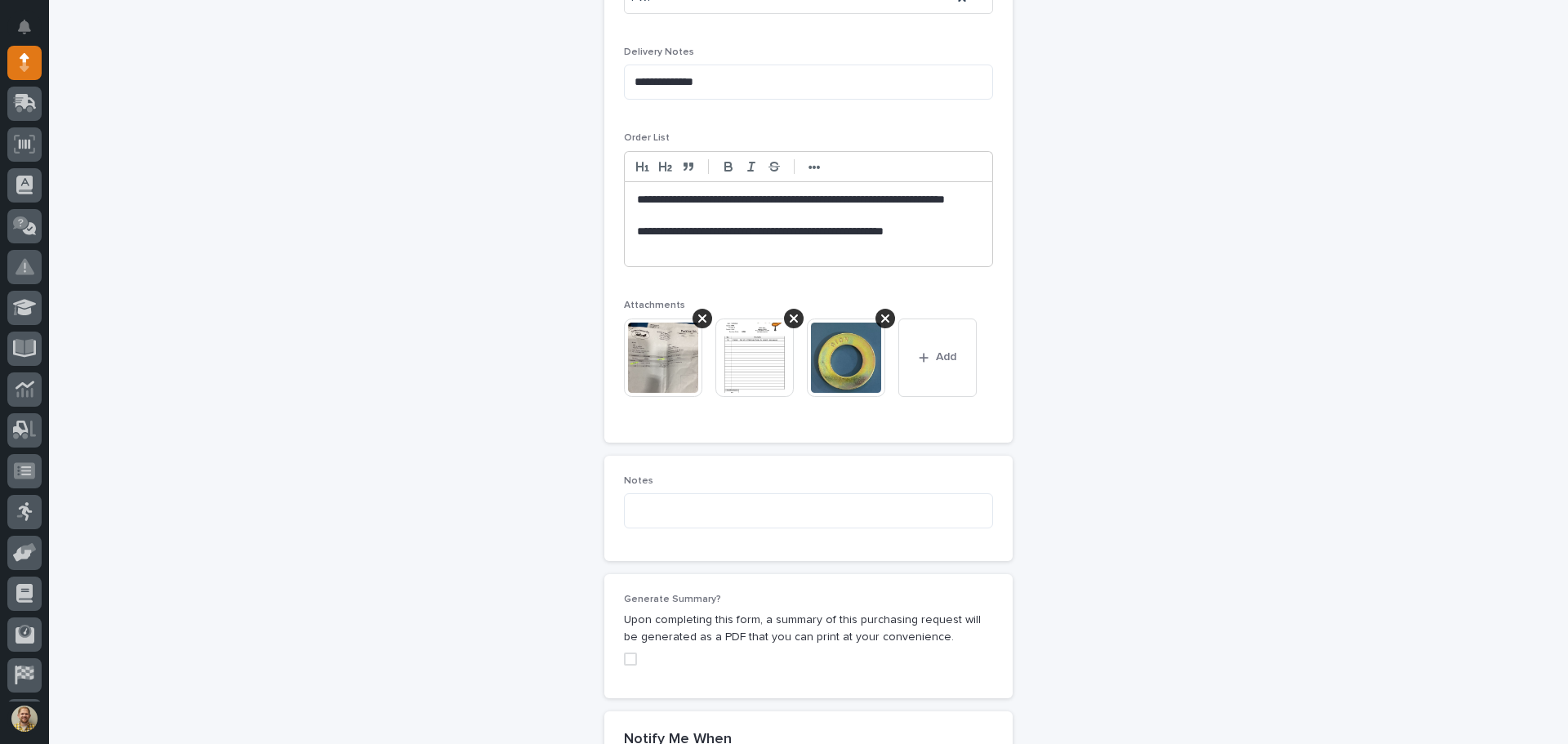
scroll to position [928, 0]
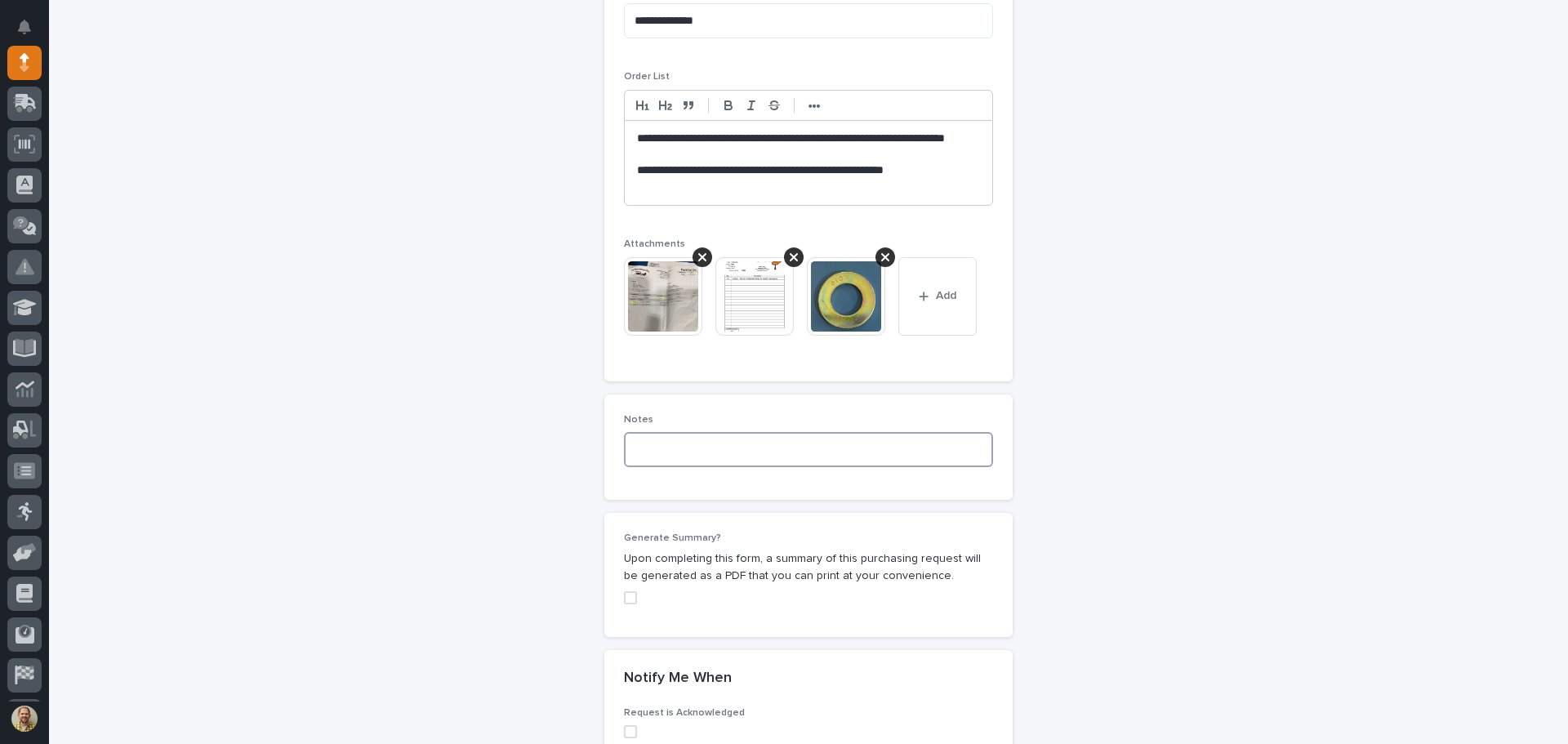
click at [670, 452] on textarea at bounding box center [809, 450] width 369 height 35
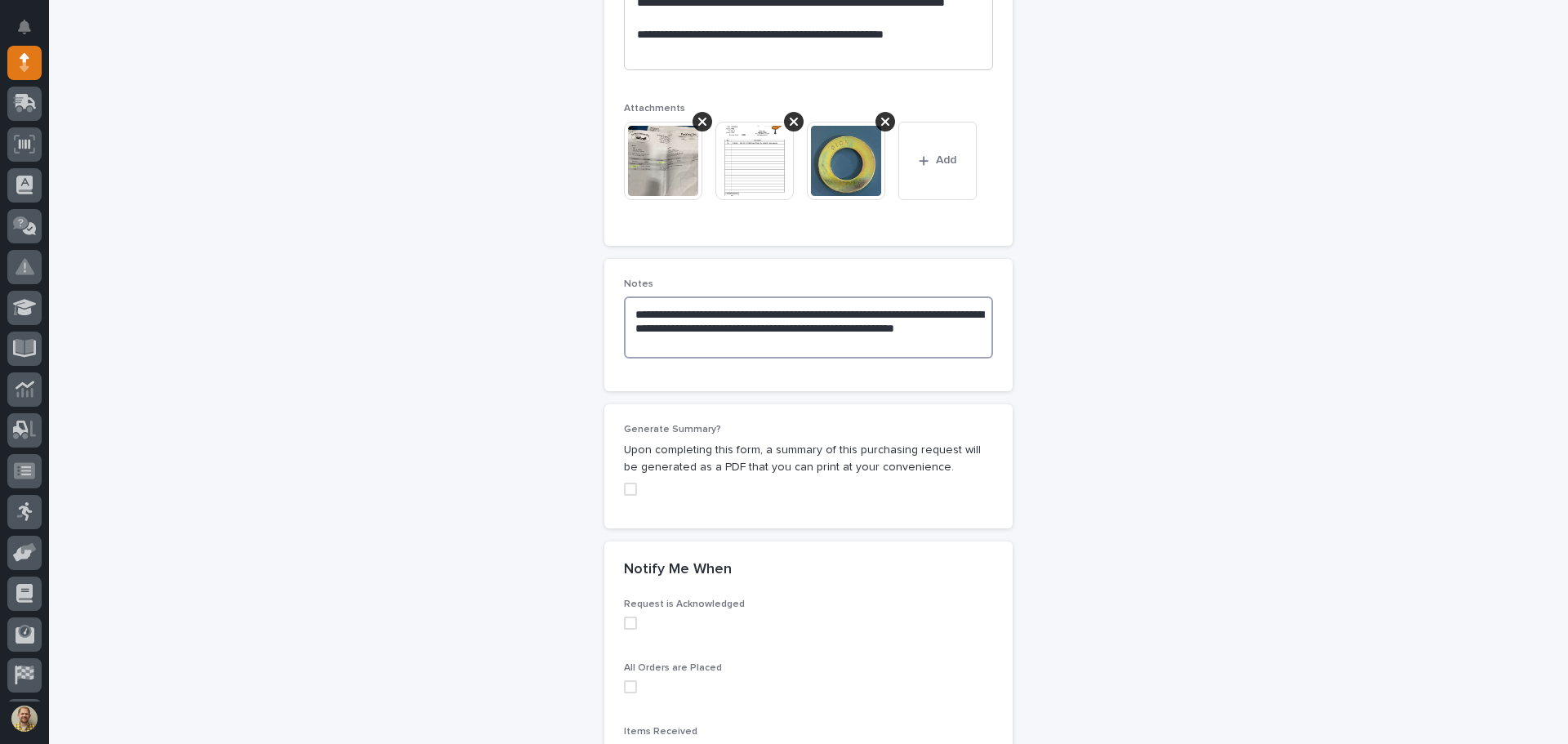
scroll to position [1092, 0]
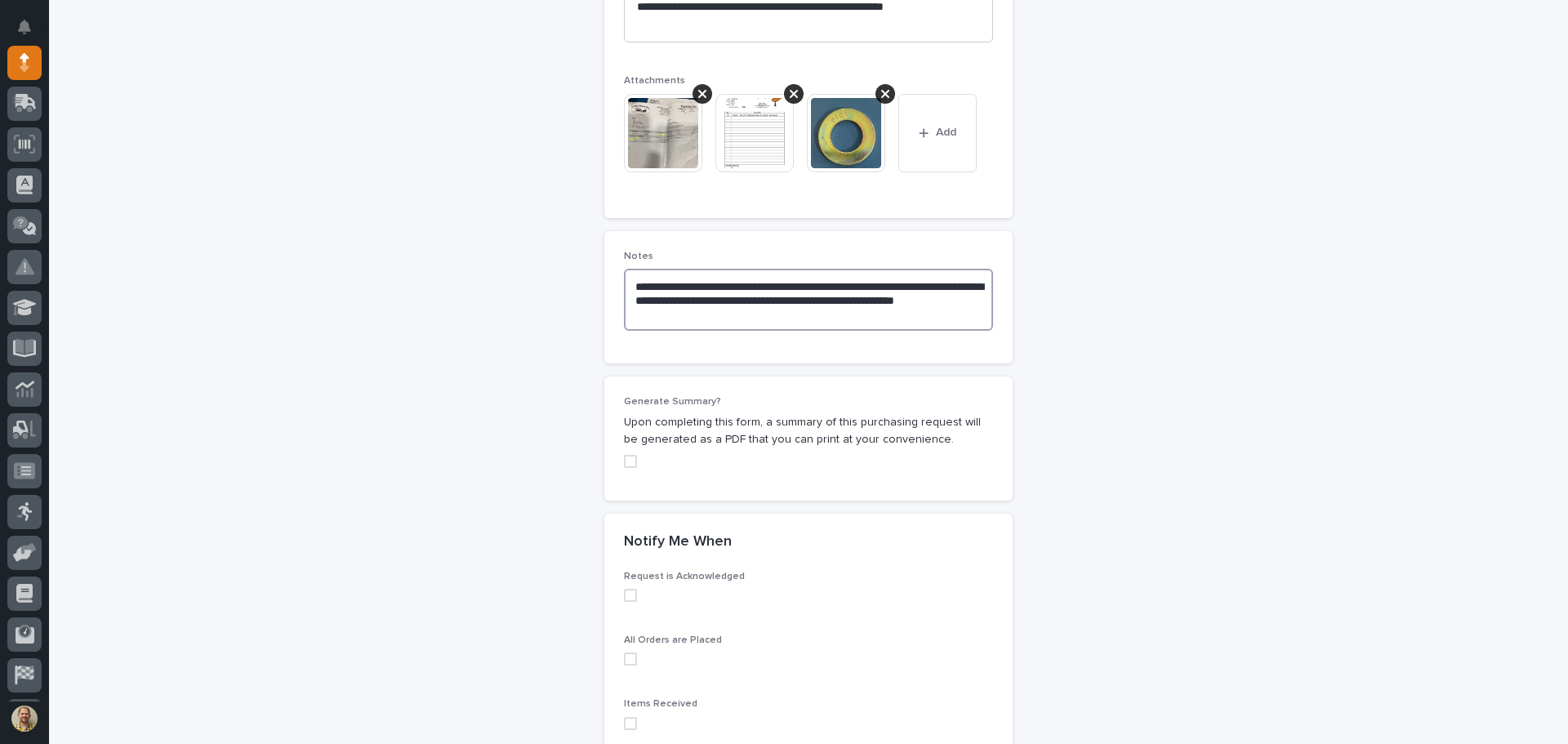
click at [629, 465] on span at bounding box center [631, 462] width 13 height 13
type textarea "**********"
click at [625, 591] on span at bounding box center [631, 595] width 13 height 13
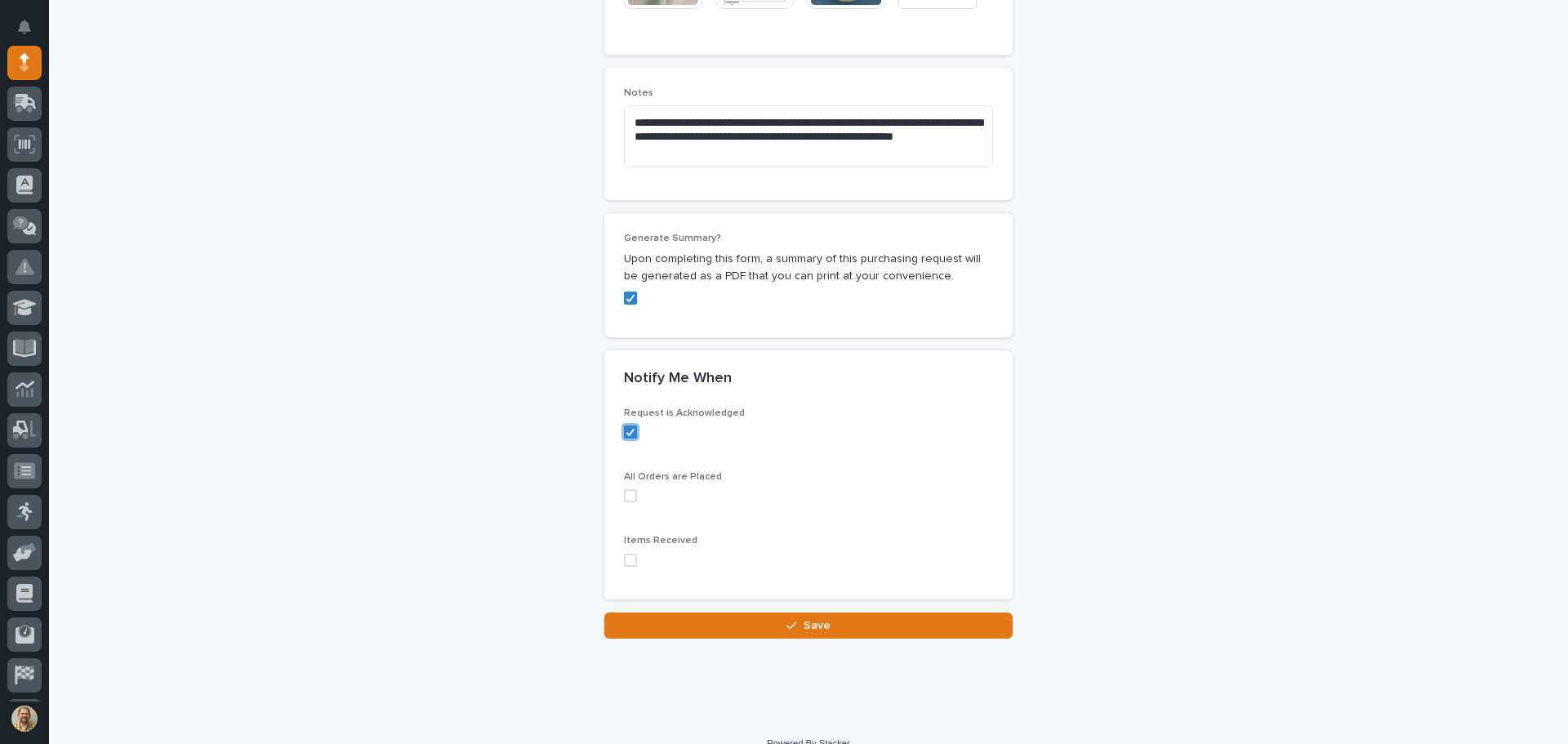
click at [624, 497] on span at bounding box center [631, 496] width 13 height 13
click at [624, 558] on span at bounding box center [631, 560] width 13 height 13
click at [760, 631] on button "Save" at bounding box center [808, 625] width 408 height 26
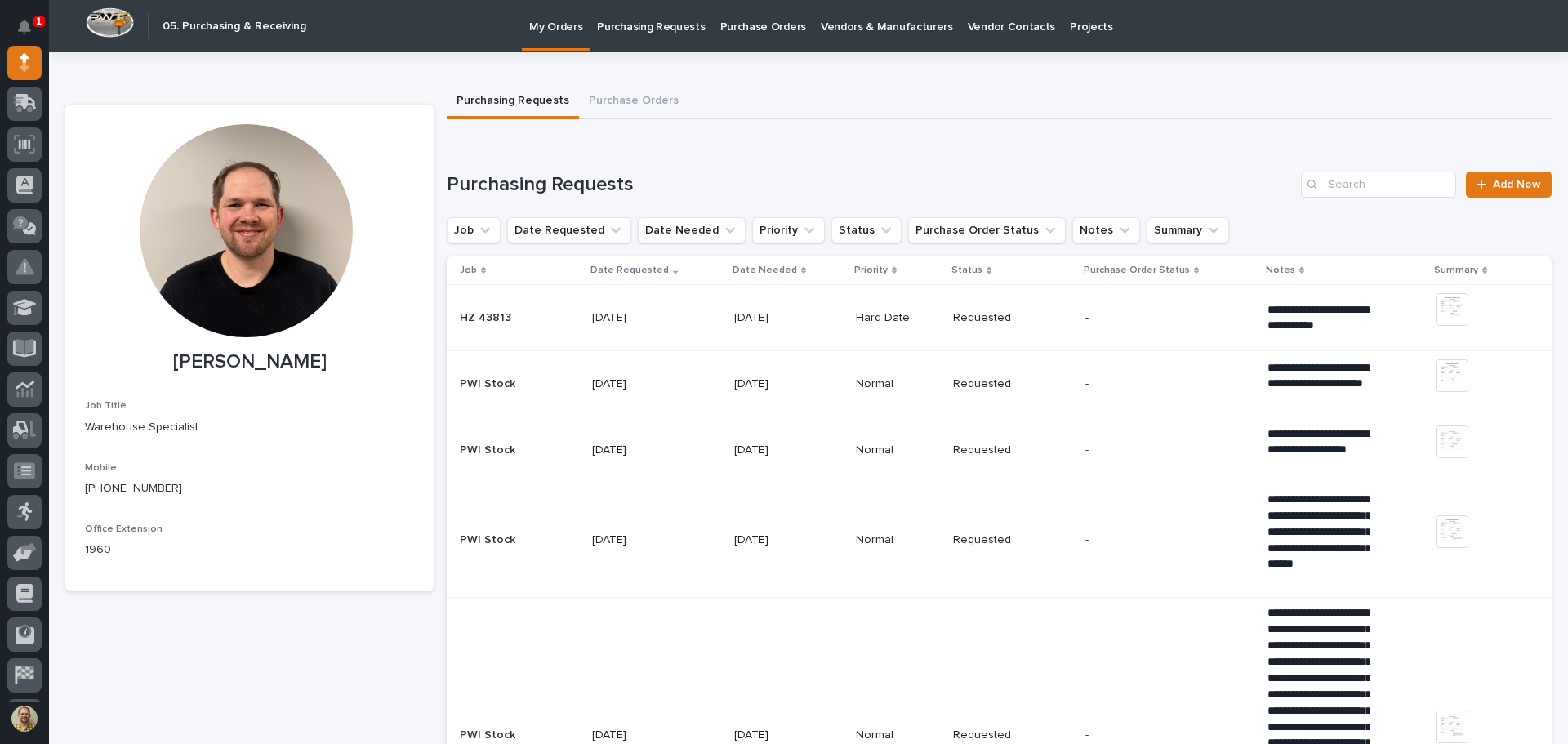
click at [725, 27] on p "Purchase Orders" at bounding box center [762, 17] width 85 height 34
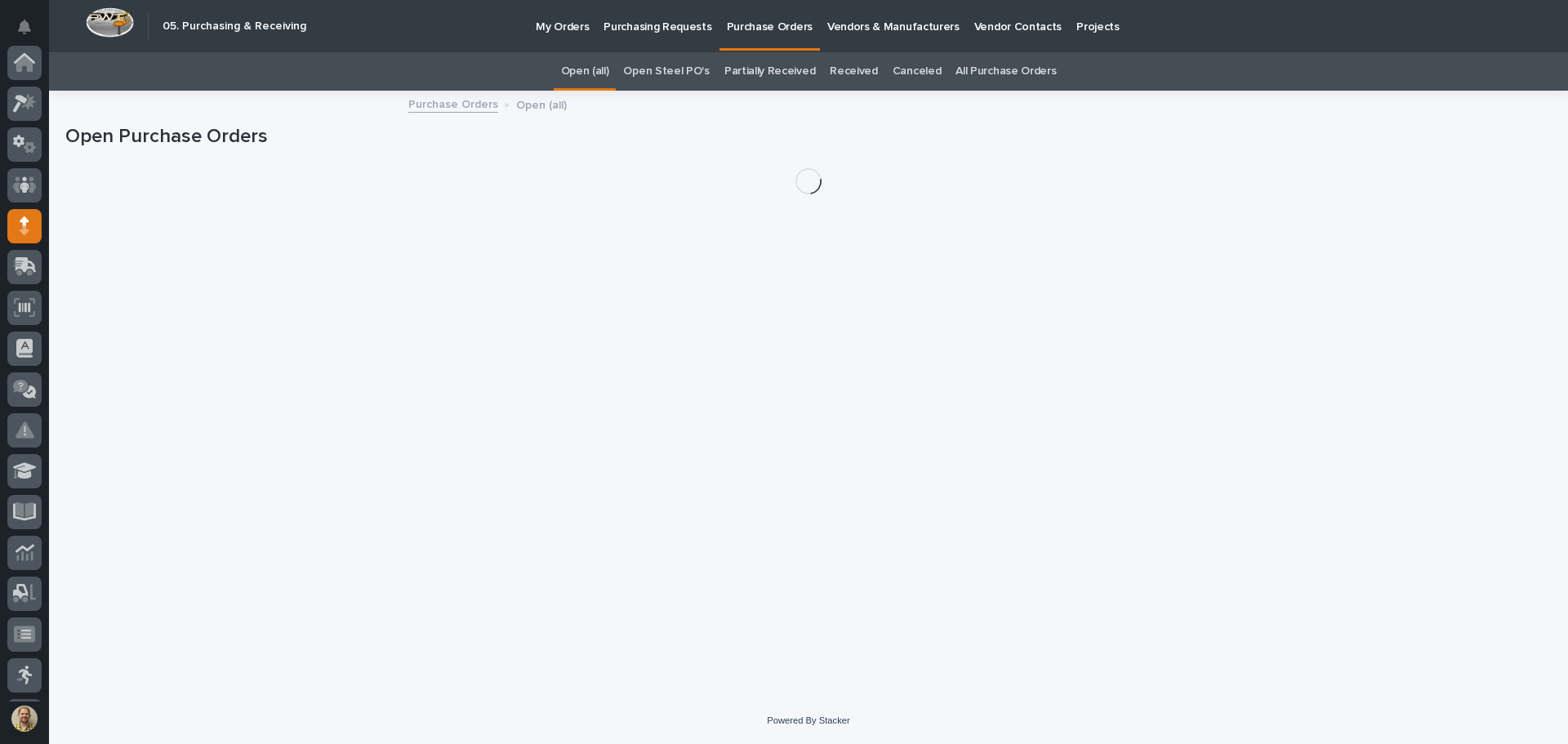
scroll to position [164, 0]
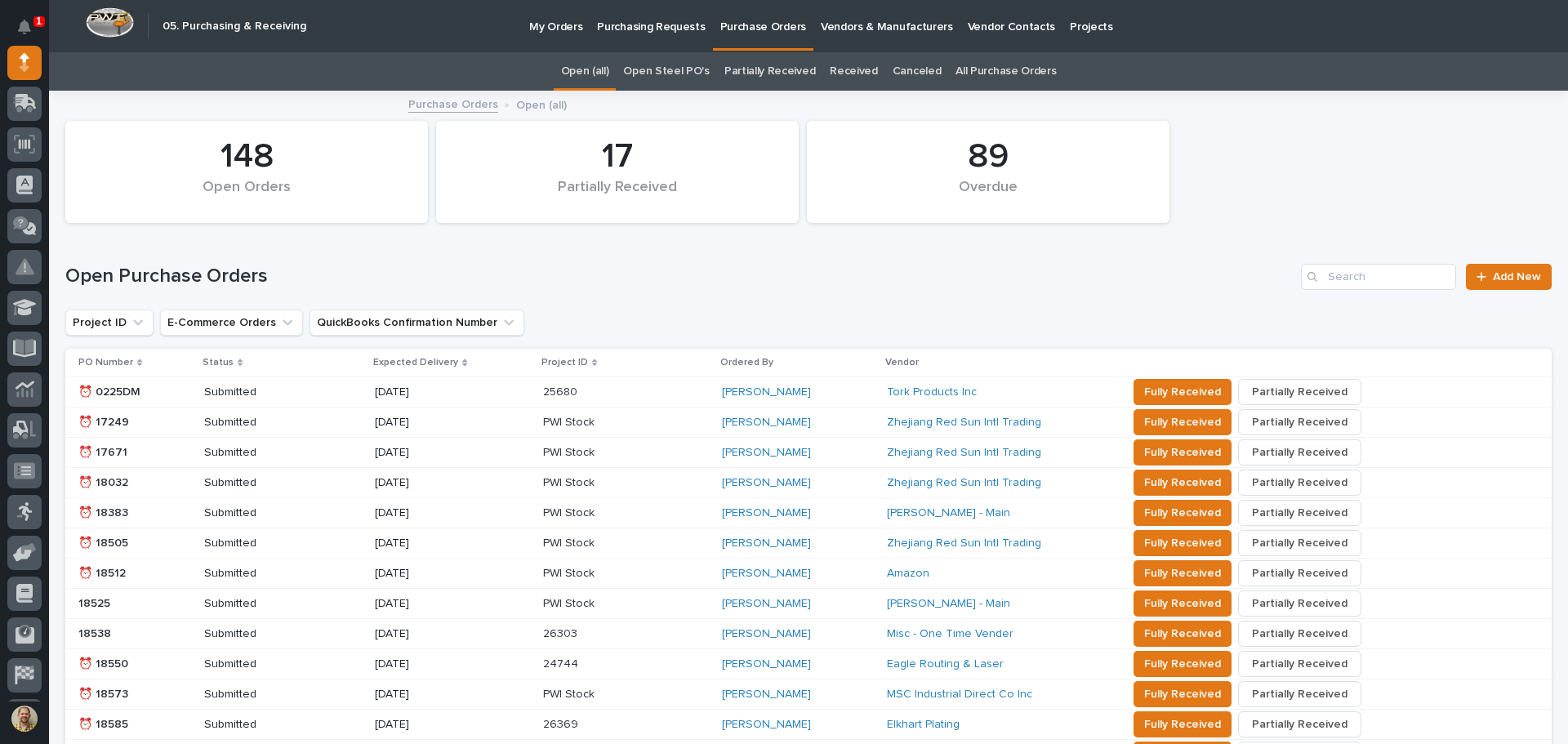
click at [961, 64] on link "All Purchase Orders" at bounding box center [1005, 72] width 100 height 39
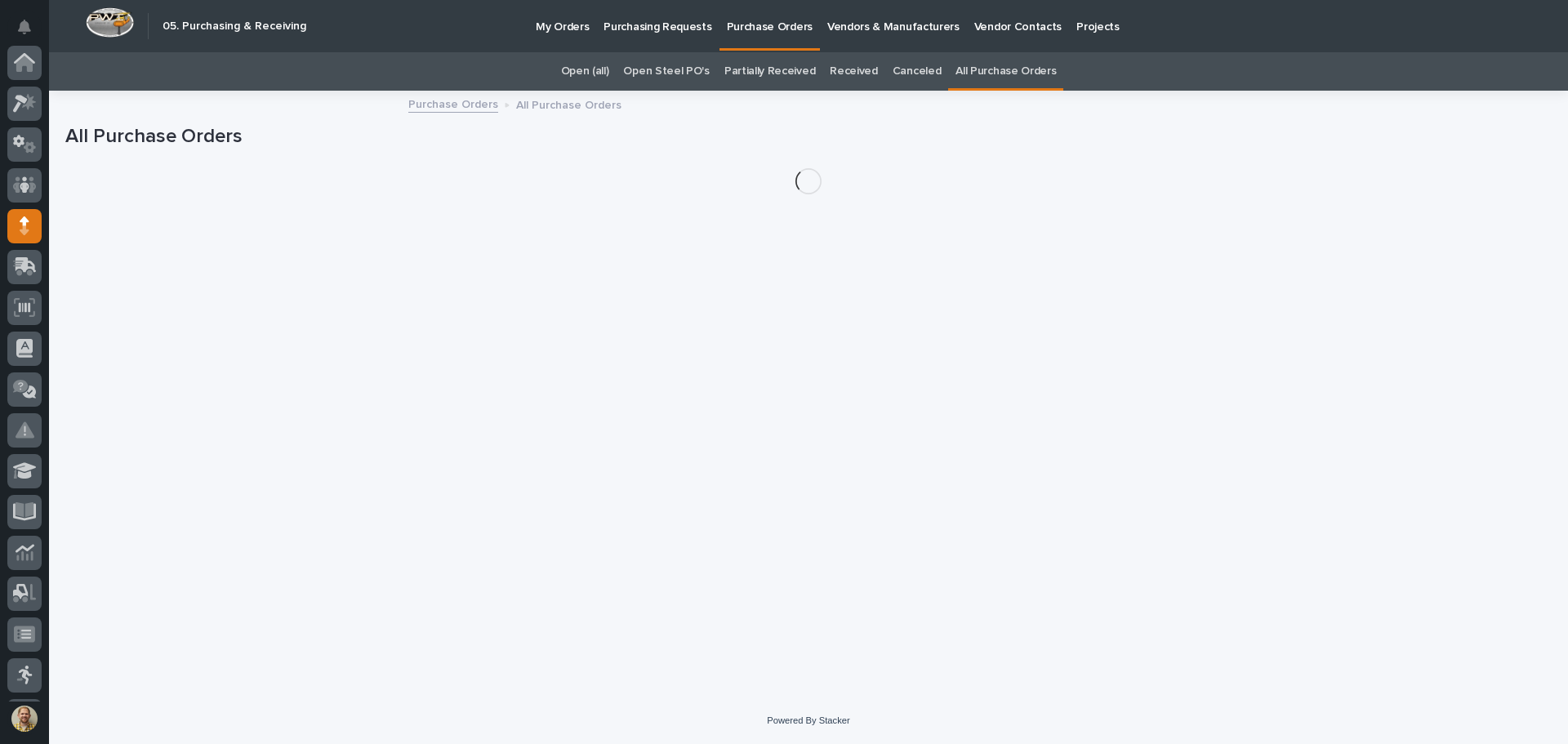
scroll to position [164, 0]
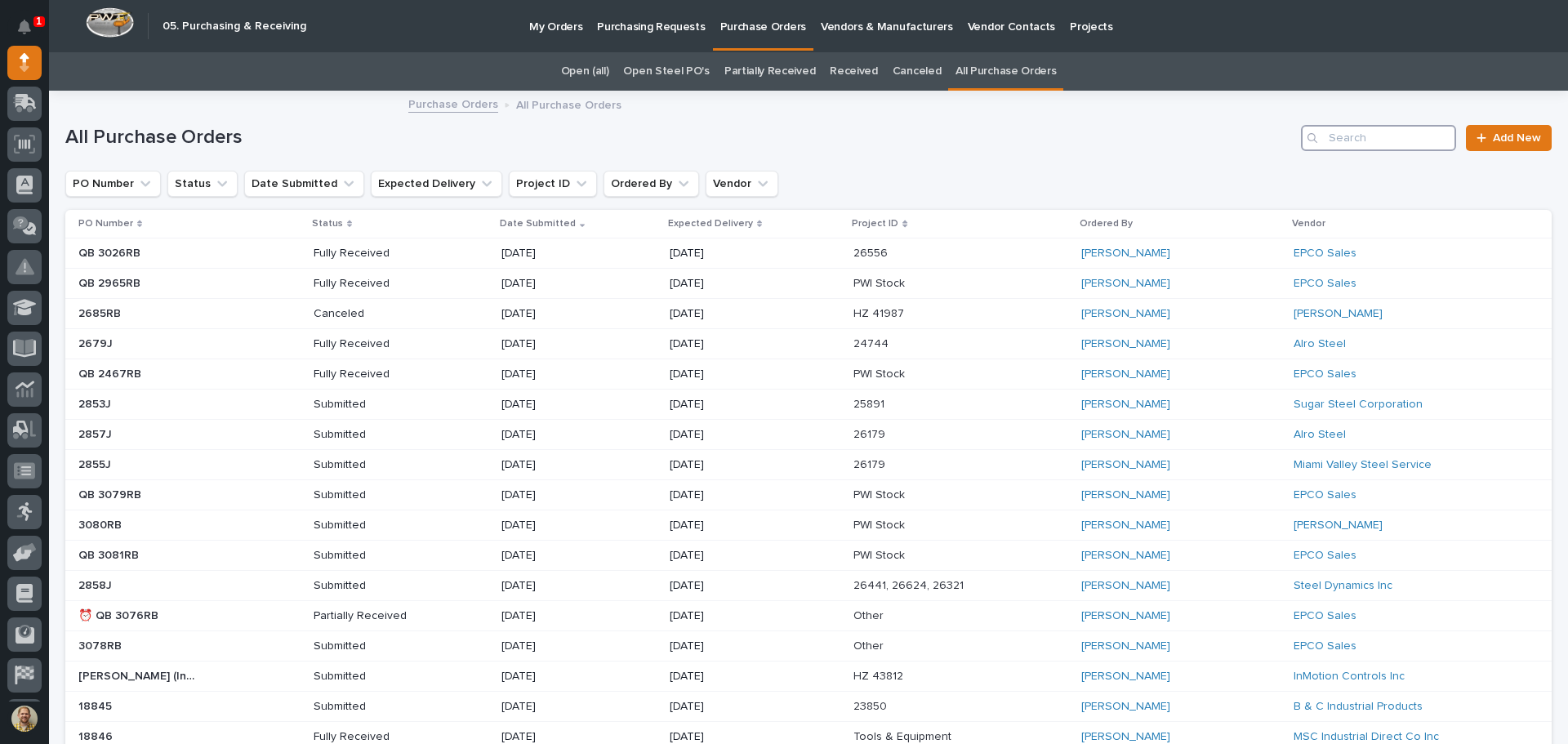
click at [1363, 149] on input "Search" at bounding box center [1378, 138] width 155 height 26
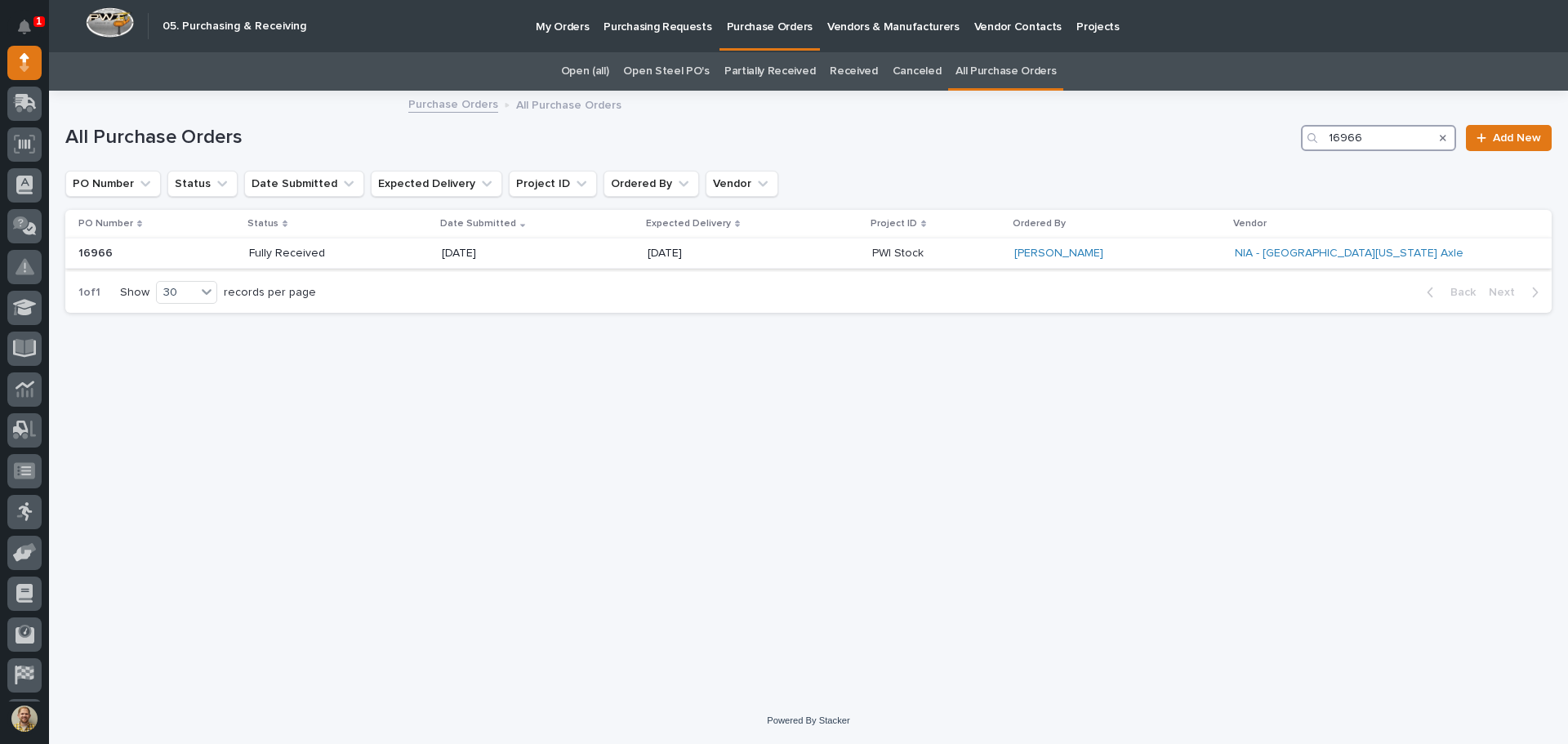
type input "16966"
click at [358, 257] on p "Fully Received" at bounding box center [307, 253] width 117 height 14
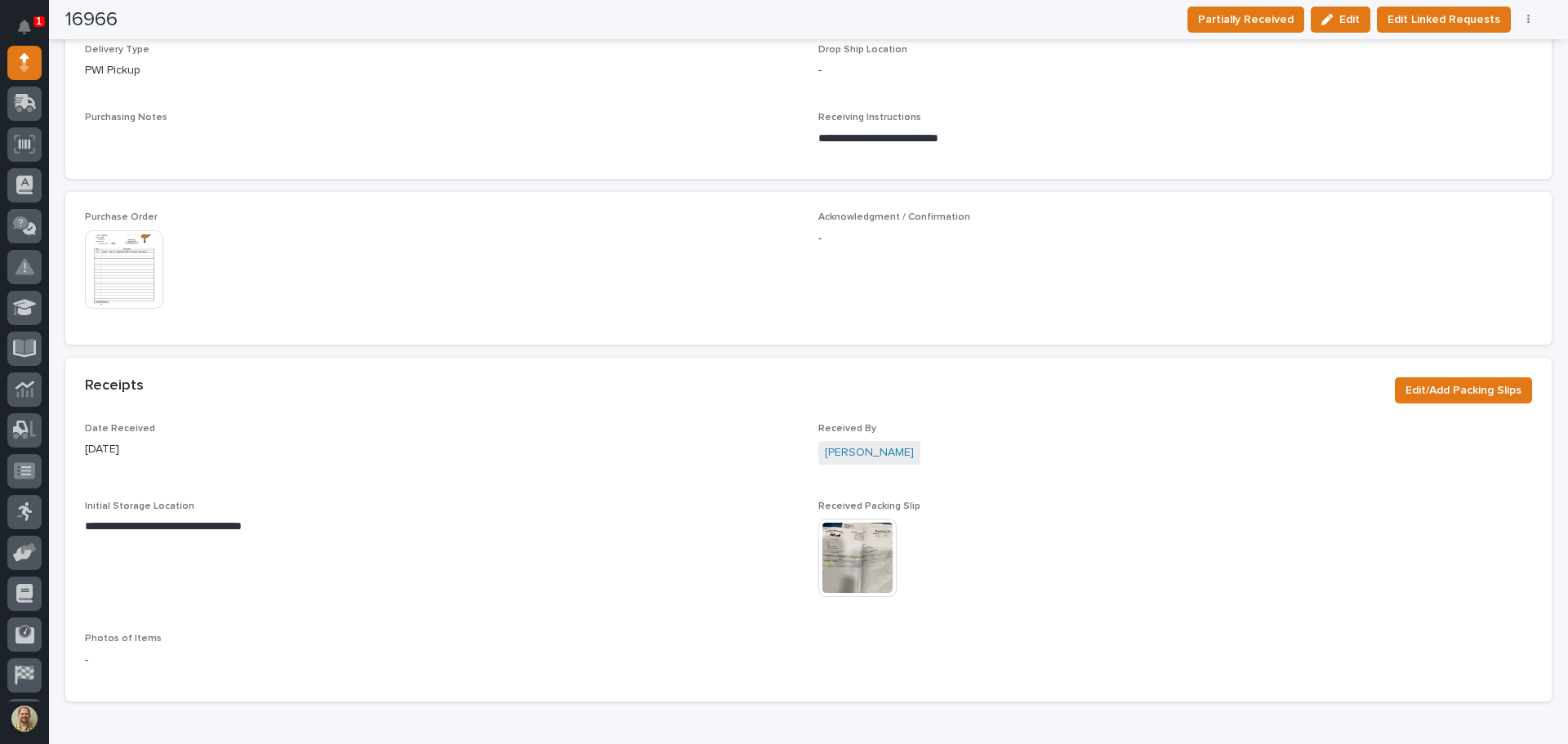
scroll to position [735, 0]
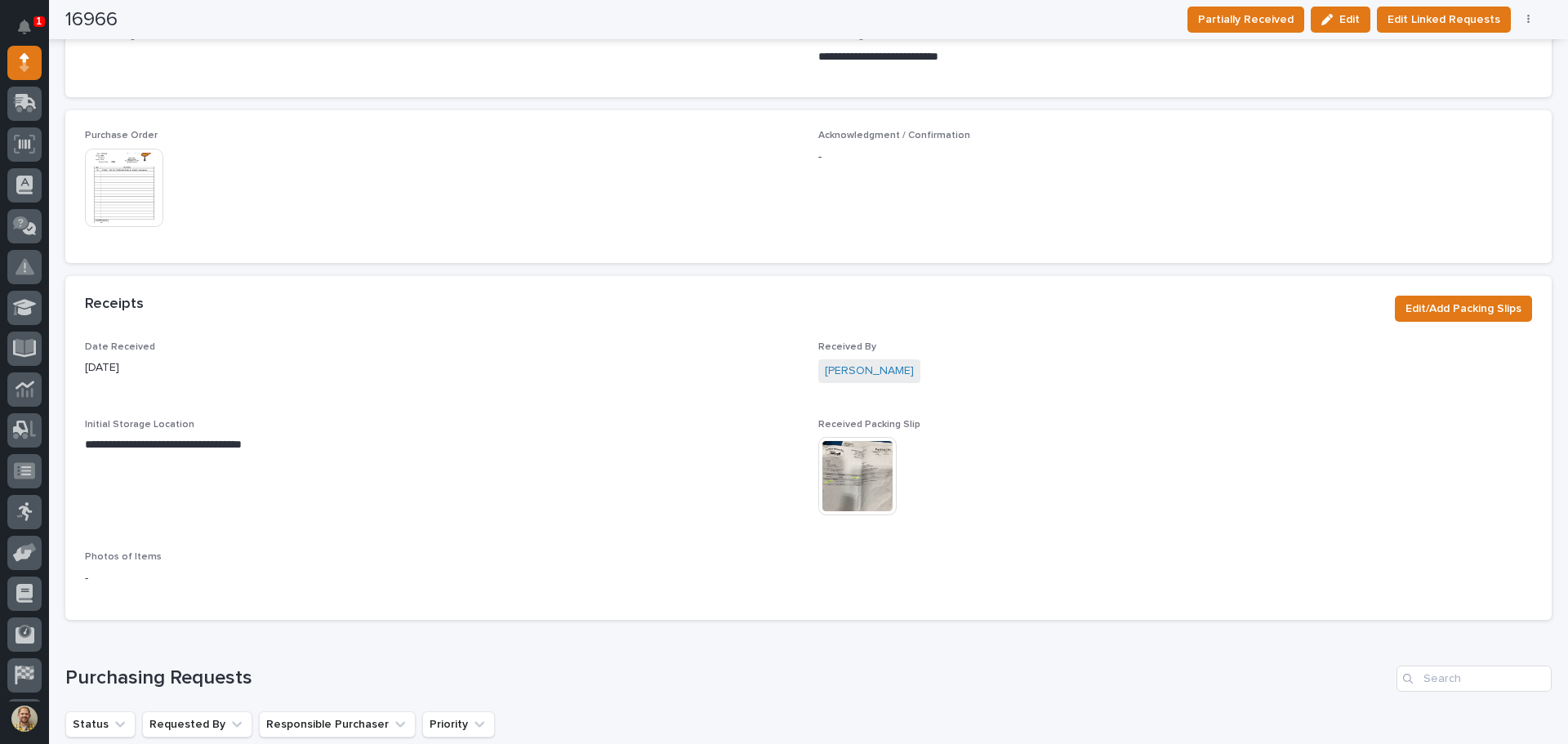
click at [155, 204] on img at bounding box center [123, 188] width 78 height 78
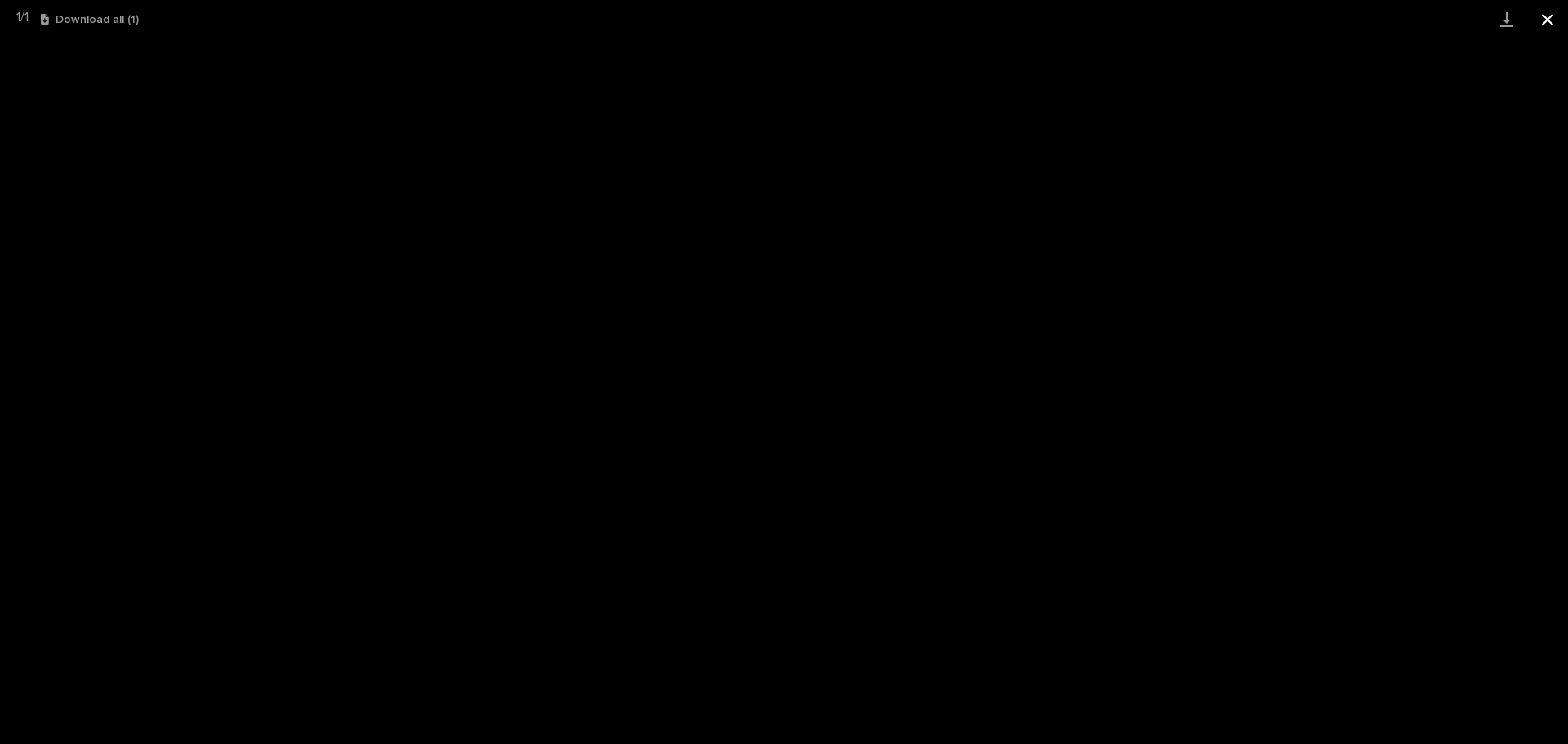
click at [1548, 28] on button "Close gallery" at bounding box center [1547, 19] width 40 height 39
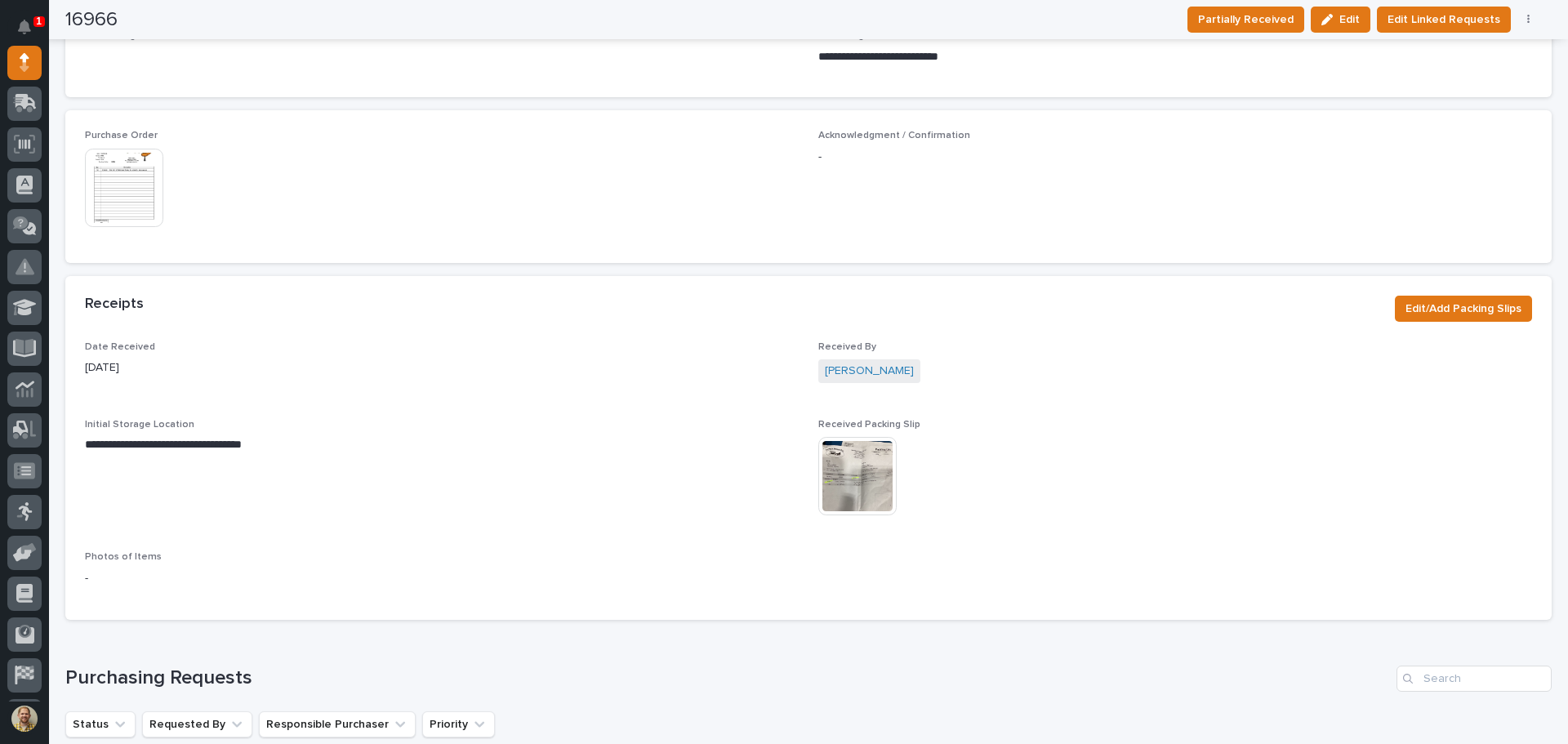
click at [872, 457] on img at bounding box center [857, 475] width 78 height 78
drag, startPoint x: 1101, startPoint y: 285, endPoint x: 833, endPoint y: 487, distance: 335.6
click at [790, 487] on span "**********" at bounding box center [441, 475] width 713 height 113
click at [865, 474] on img at bounding box center [857, 475] width 78 height 78
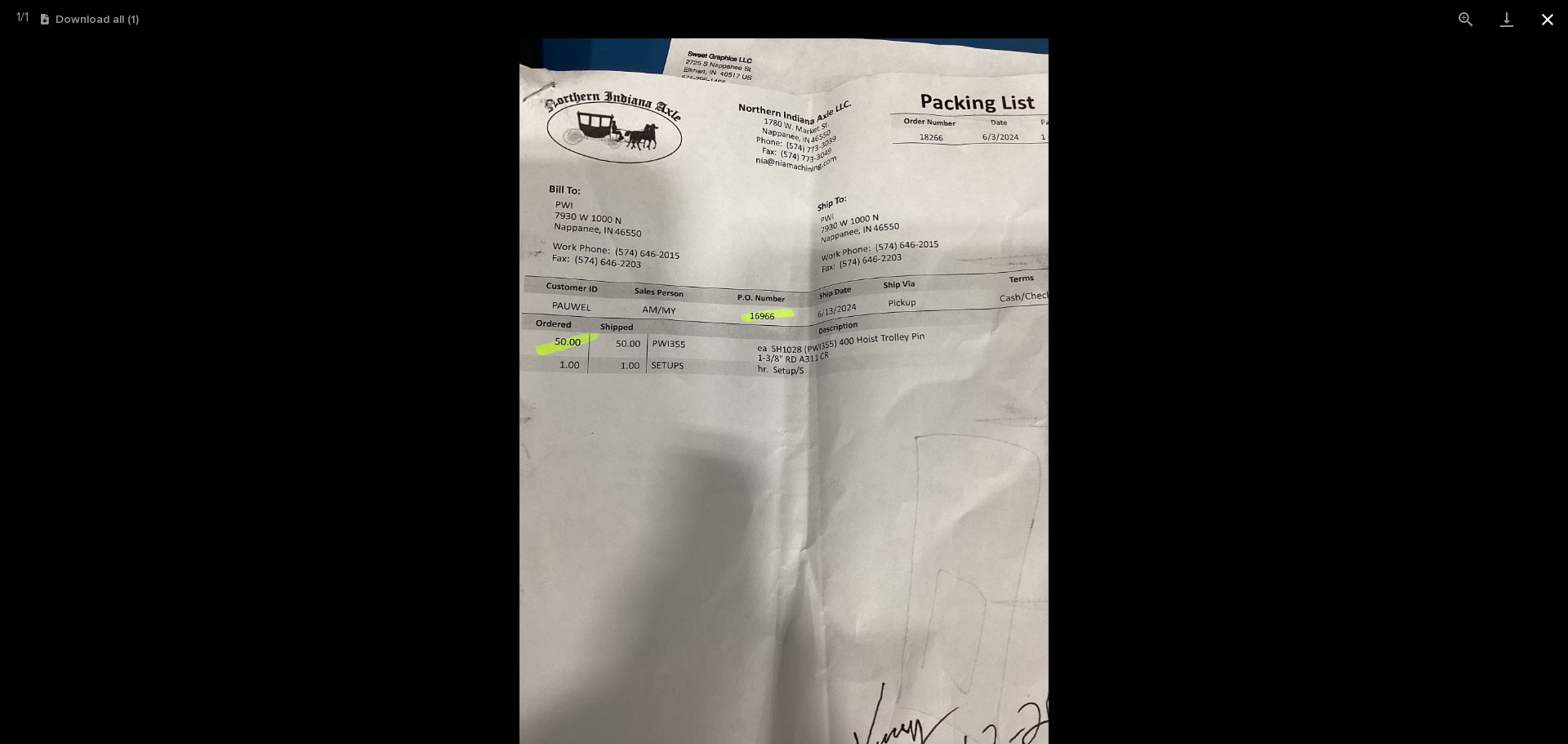
click at [1546, 26] on button "Close gallery" at bounding box center [1547, 19] width 40 height 39
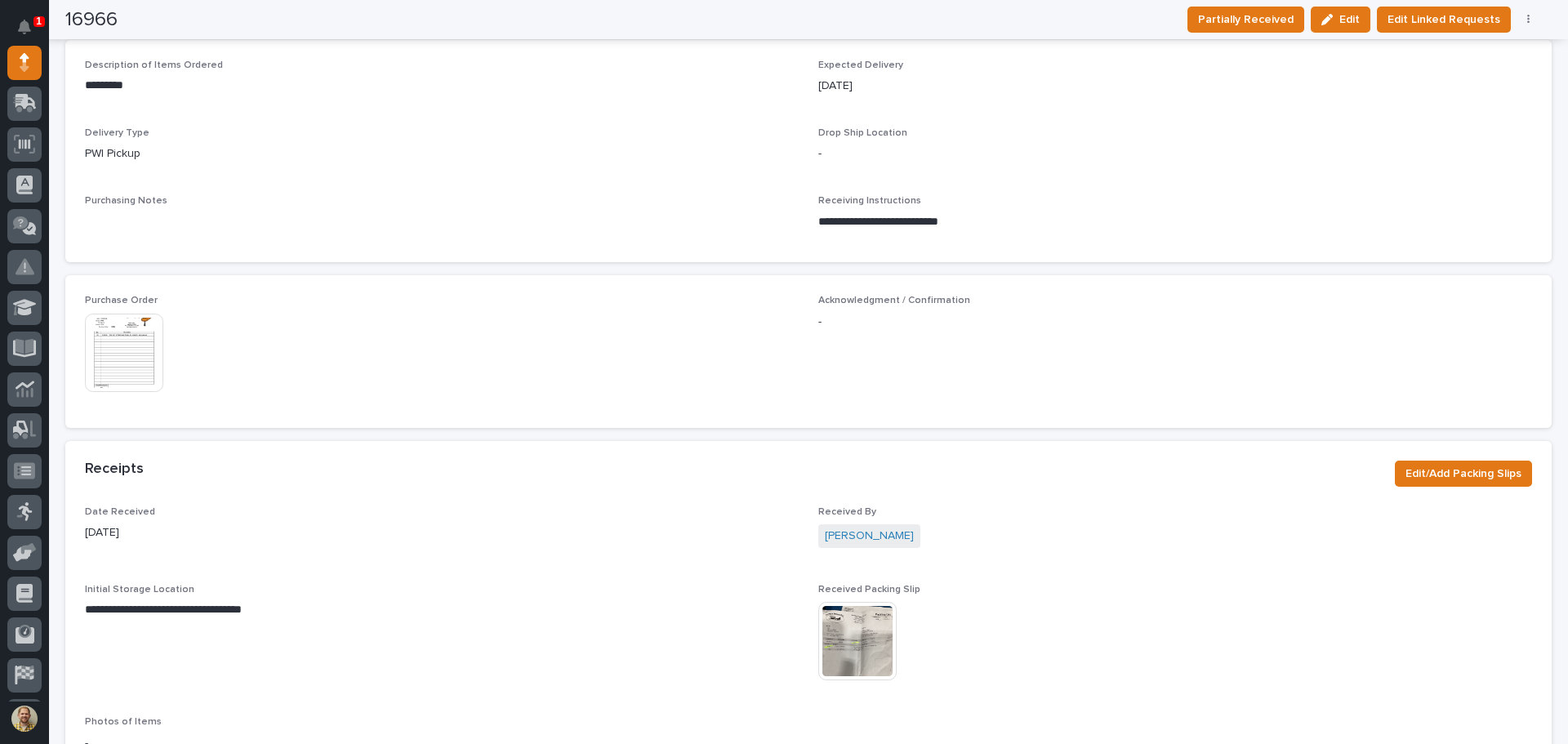
scroll to position [490, 0]
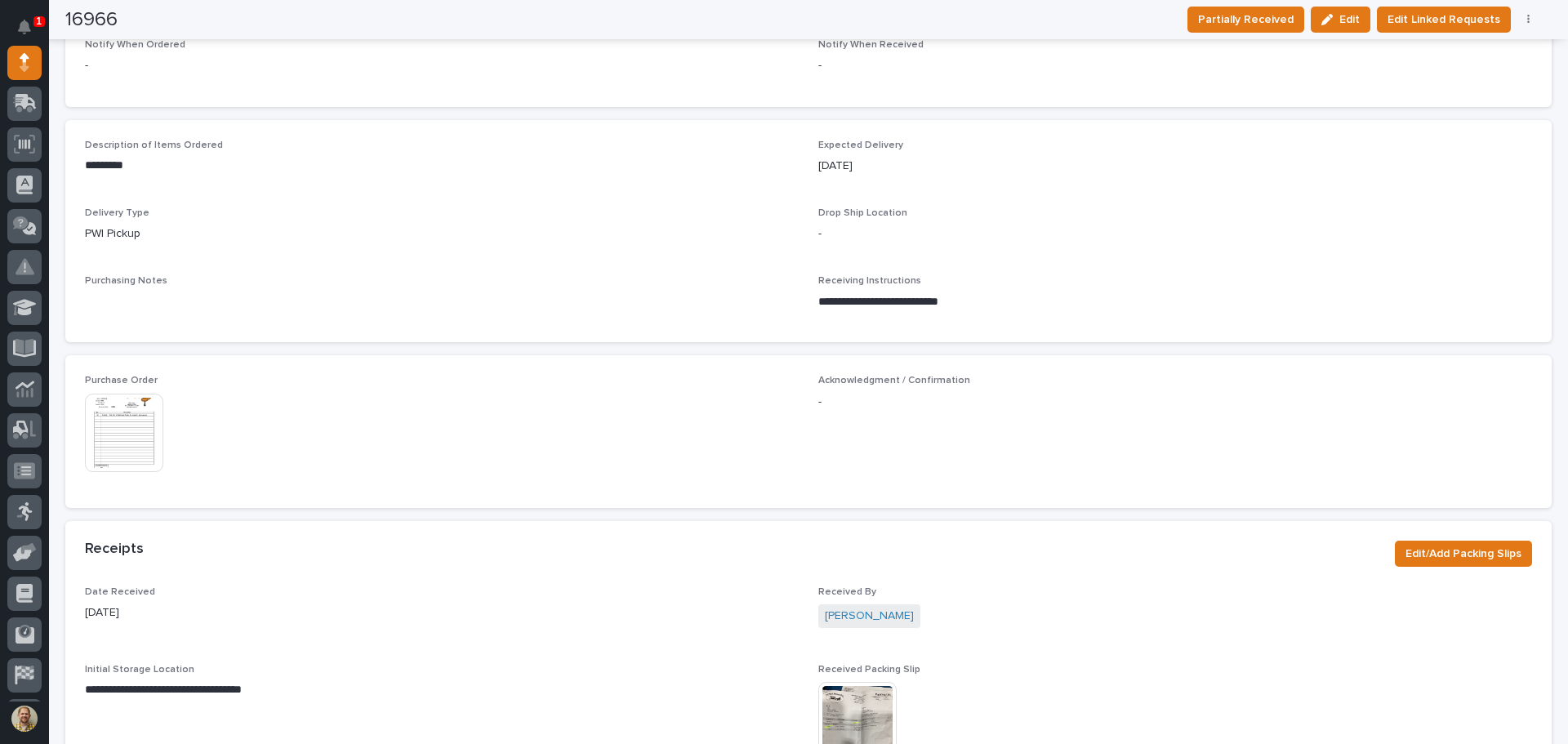
click at [136, 418] on img at bounding box center [123, 432] width 78 height 78
